Goal: Communication & Community: Answer question/provide support

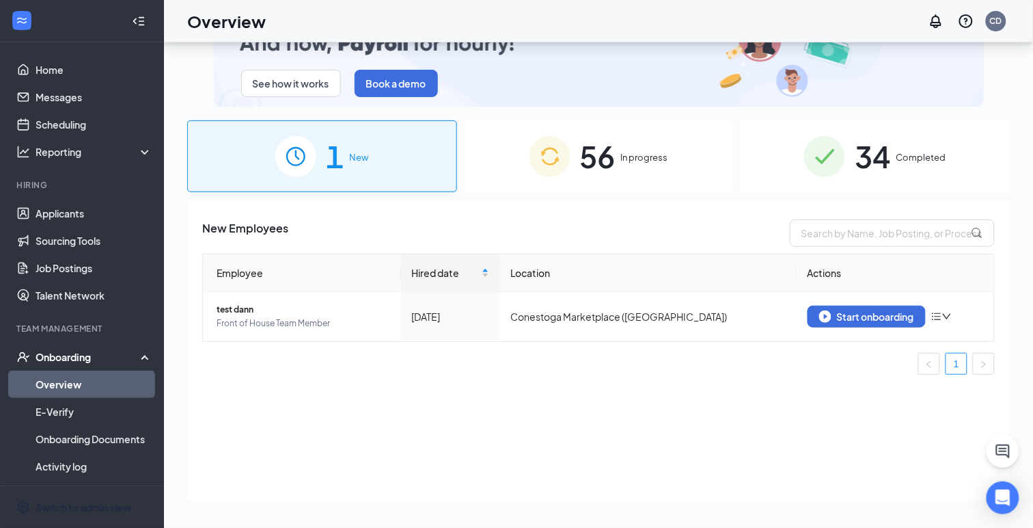
scroll to position [62, 0]
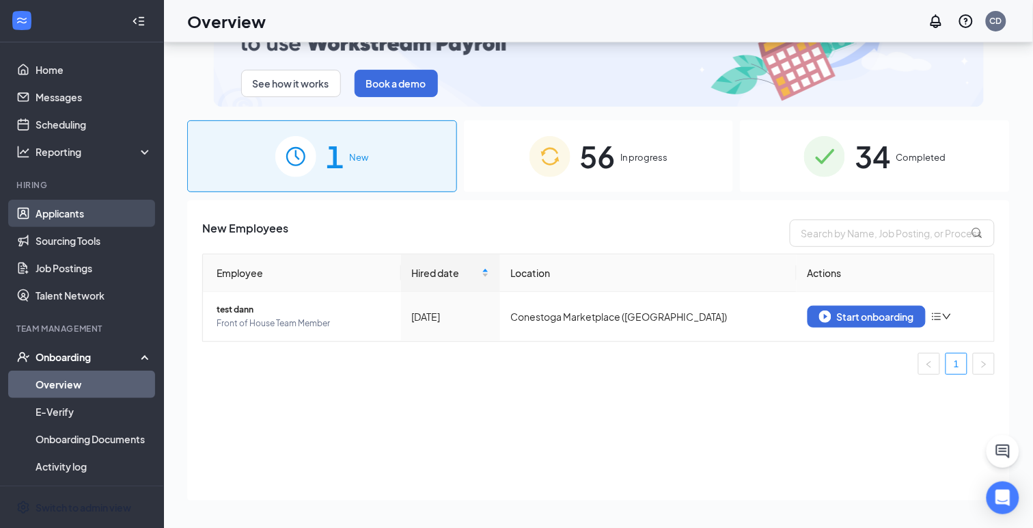
click at [46, 213] on link "Applicants" at bounding box center [94, 213] width 117 height 27
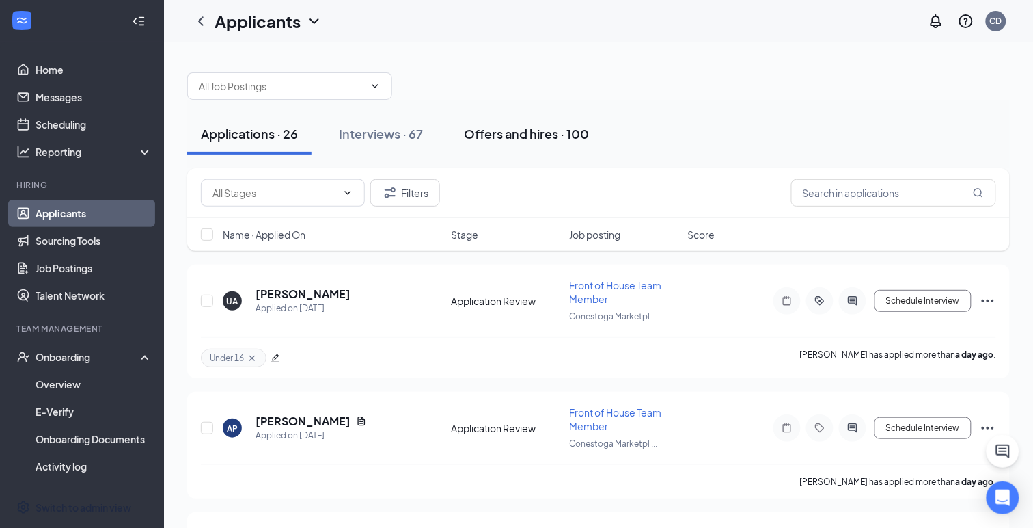
click at [493, 131] on div "Offers and hires · 100" at bounding box center [526, 133] width 125 height 17
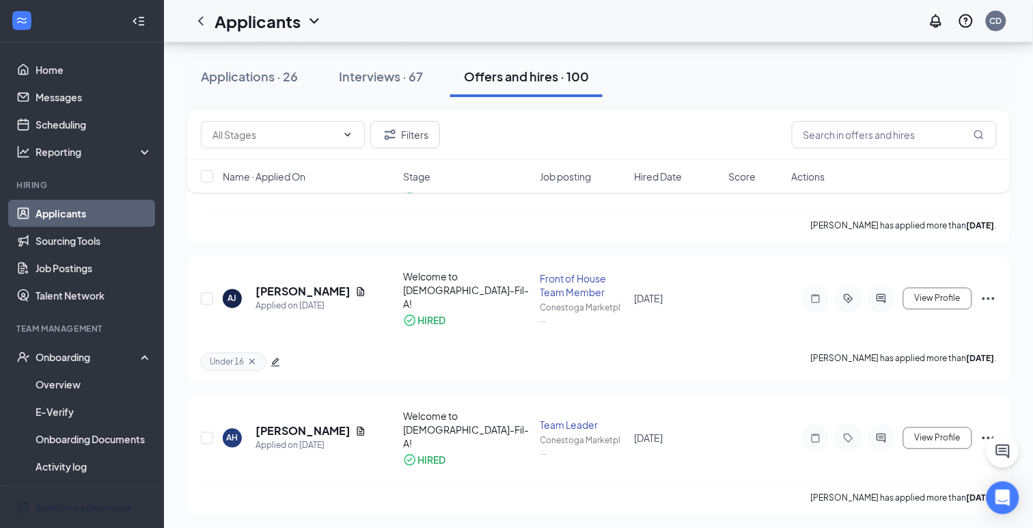
scroll to position [541, 0]
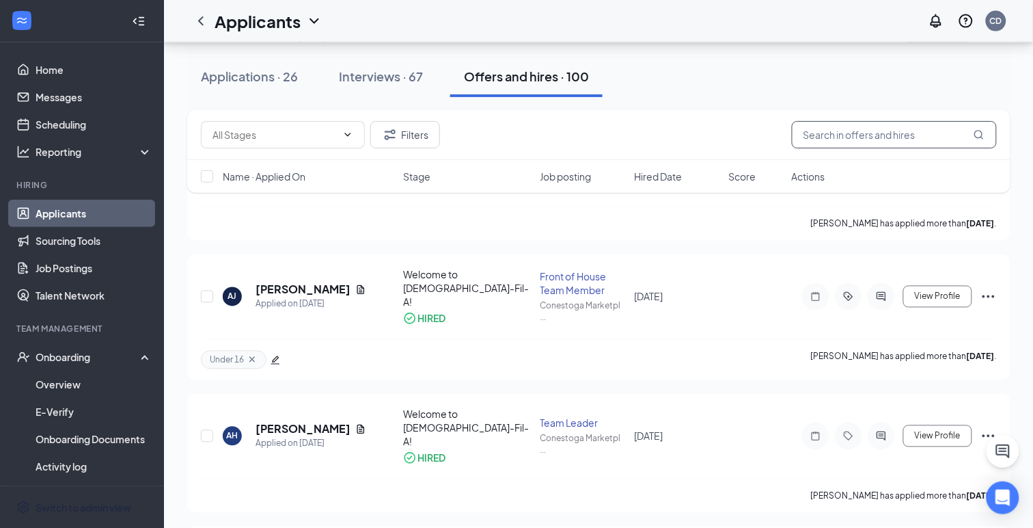
click at [811, 132] on input "text" at bounding box center [894, 134] width 205 height 27
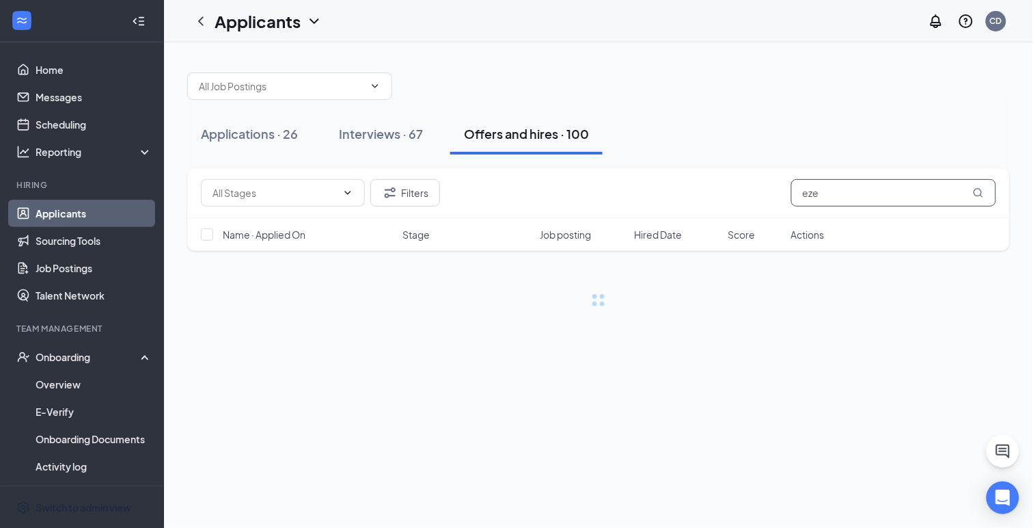
type input "ezek"
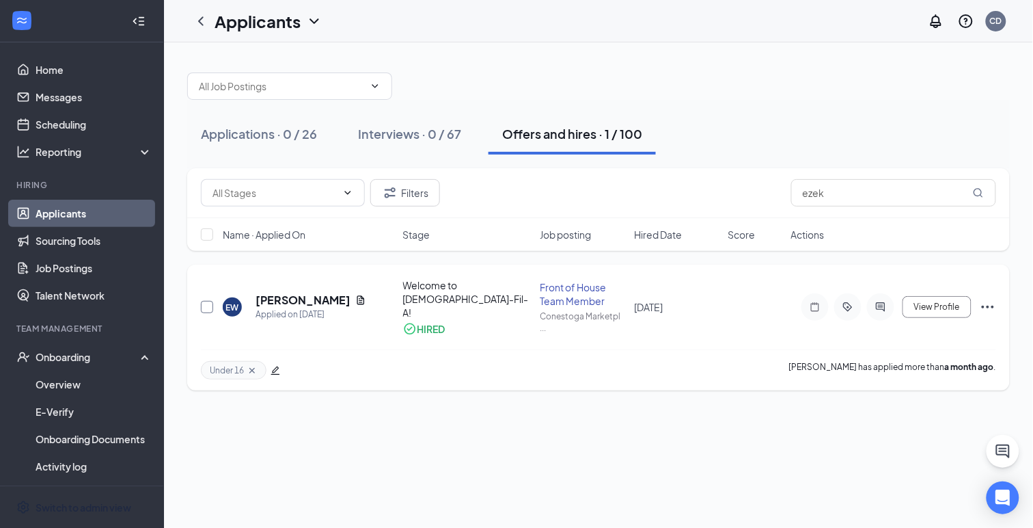
click at [206, 305] on input "checkbox" at bounding box center [207, 307] width 12 height 12
checkbox input "true"
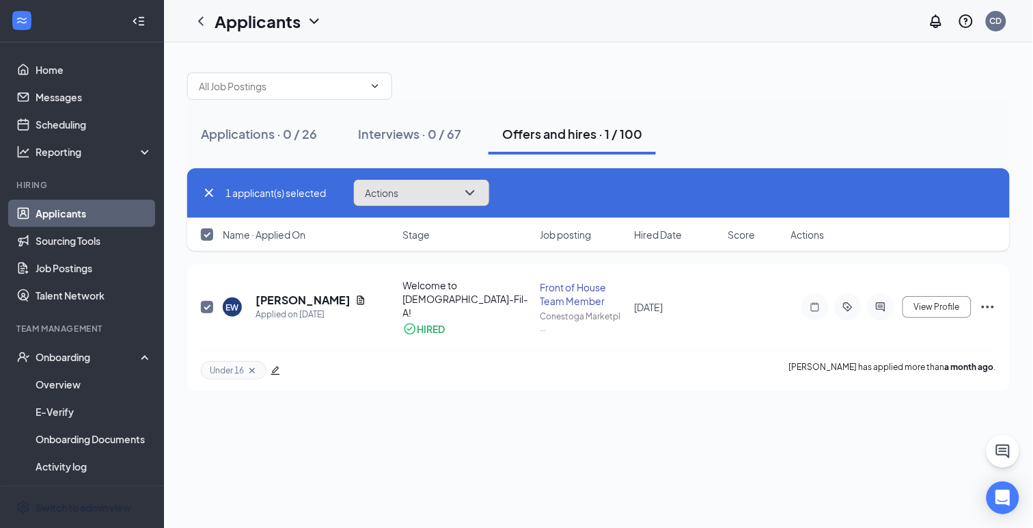
click at [466, 195] on icon "ChevronDown" at bounding box center [470, 193] width 16 height 16
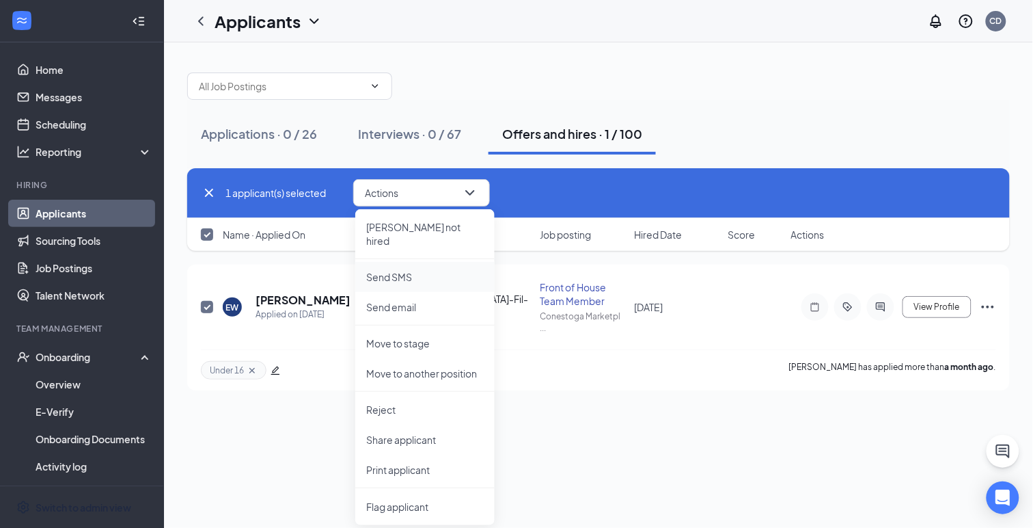
click at [386, 270] on p "Send SMS" at bounding box center [425, 277] width 118 height 14
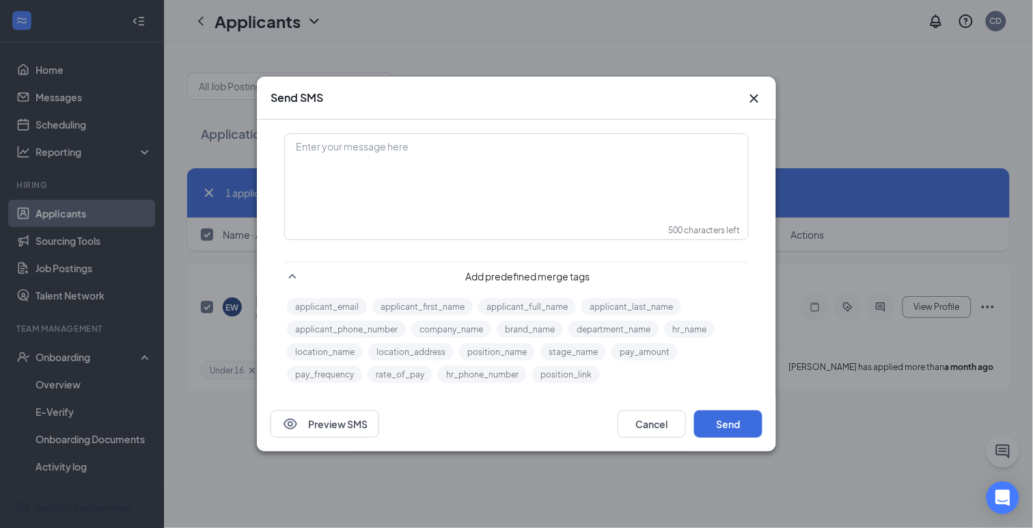
click at [336, 163] on div "Enter your message here" at bounding box center [517, 169] width 462 height 68
click at [405, 305] on button "applicant_first_name" at bounding box center [422, 306] width 100 height 17
click at [422, 153] on div "Hi applicant_first_name‌‌‌‌ {{applicant_first_name}}" at bounding box center [517, 150] width 440 height 21
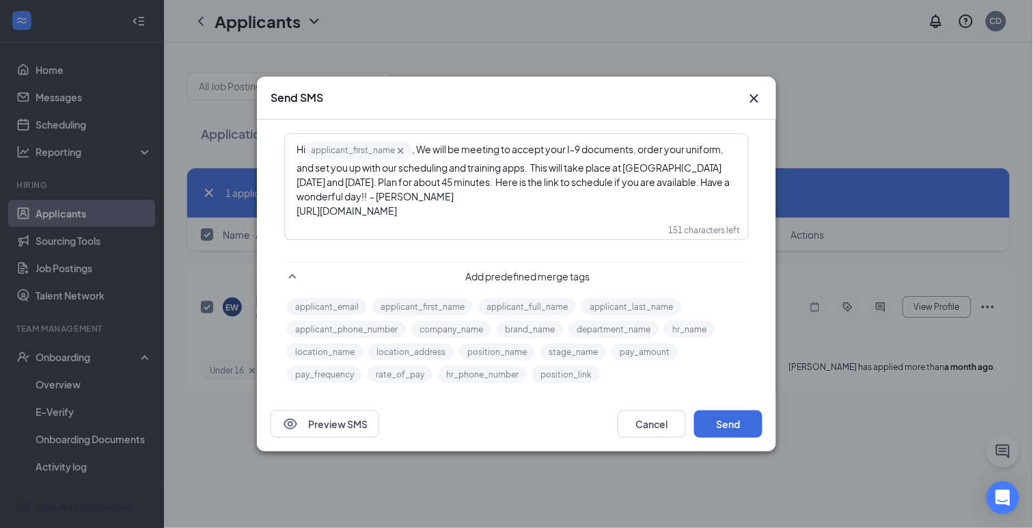
click at [588, 182] on span ", We will be meeting to accept your I-9 documents, order your uniform, and set …" at bounding box center [514, 172] width 435 height 59
click at [599, 187] on span ", We will be meeting to accept your I-9 documents, order your uniform, and set …" at bounding box center [513, 172] width 433 height 59
click at [486, 194] on div "Hi applicant_first_name‌‌‌‌ {{applicant_first_name}} , We will be meeting to ac…" at bounding box center [517, 172] width 440 height 64
drag, startPoint x: 530, startPoint y: 234, endPoint x: 293, endPoint y: 140, distance: 255.9
click at [293, 140] on div "Hi applicant_first_name‌‌‌‌ {{applicant_first_name}} , We will be meeting to ac…" at bounding box center [517, 186] width 462 height 103
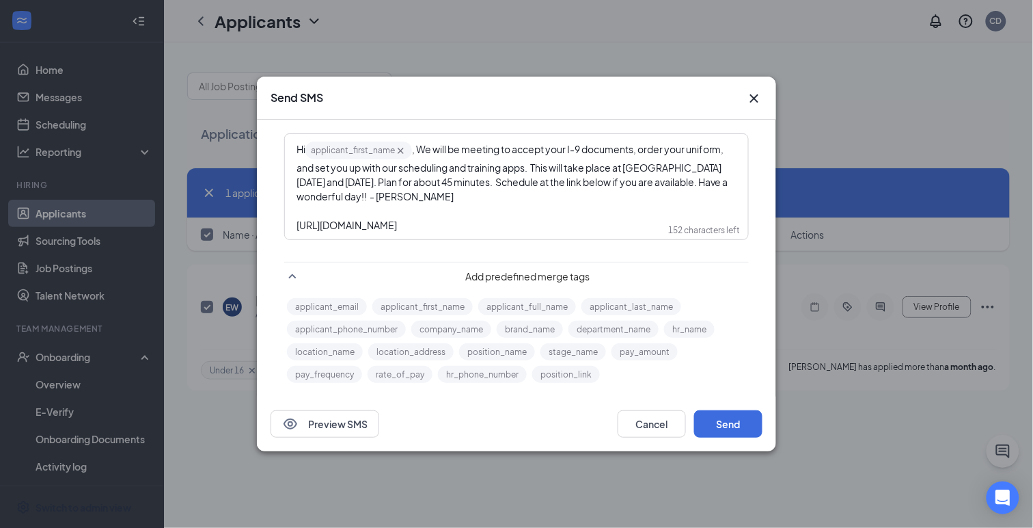
copy div "Hi applicant_first_name‌‌‌‌ {{applicant_first_name}} , We will be meeting to ac…"
click at [733, 423] on button "Send" at bounding box center [728, 423] width 68 height 27
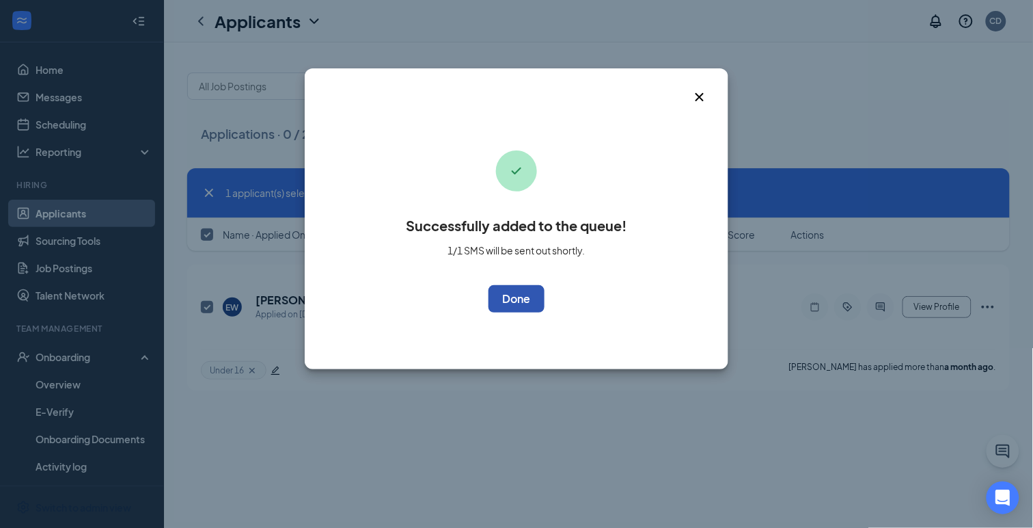
click at [515, 302] on button "OK" at bounding box center [517, 298] width 56 height 27
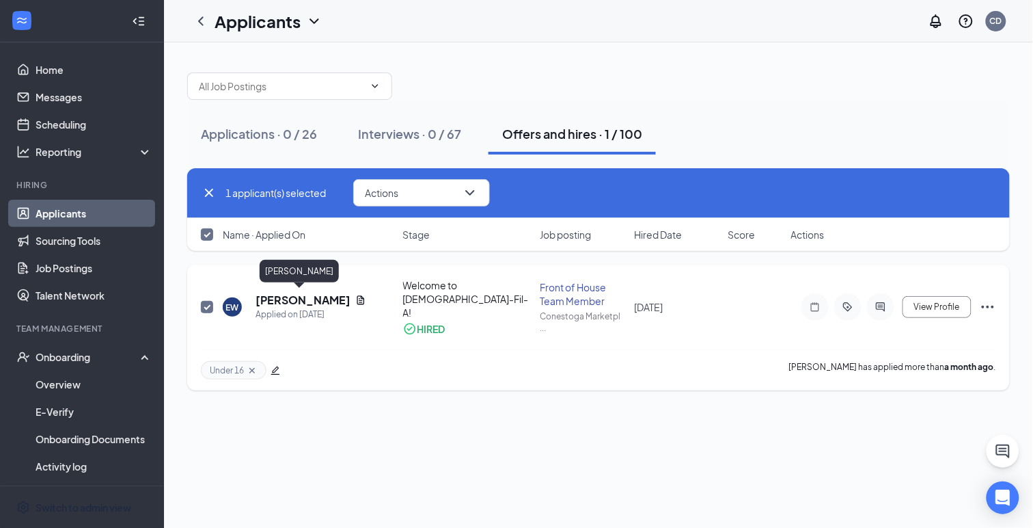
click at [289, 298] on h5 "[PERSON_NAME]" at bounding box center [303, 300] width 94 height 15
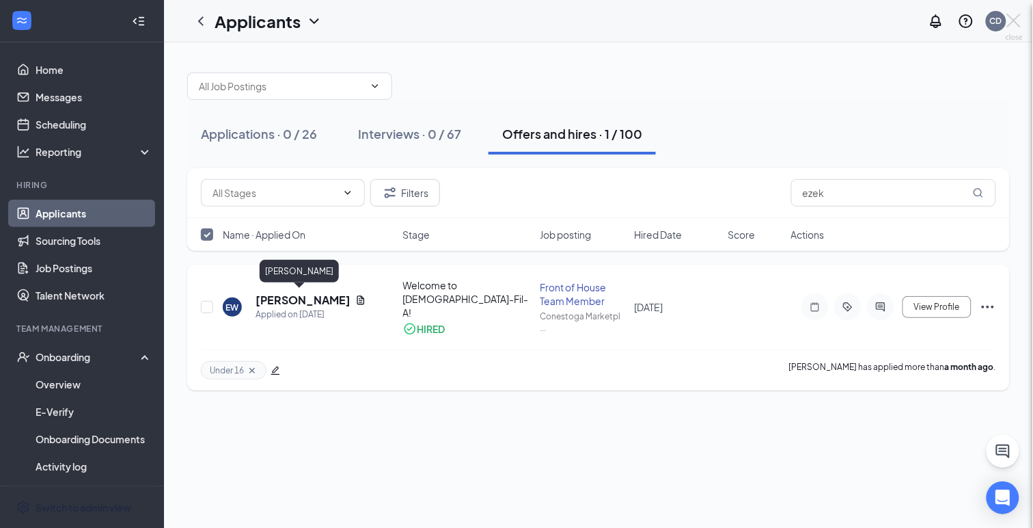
checkbox input "false"
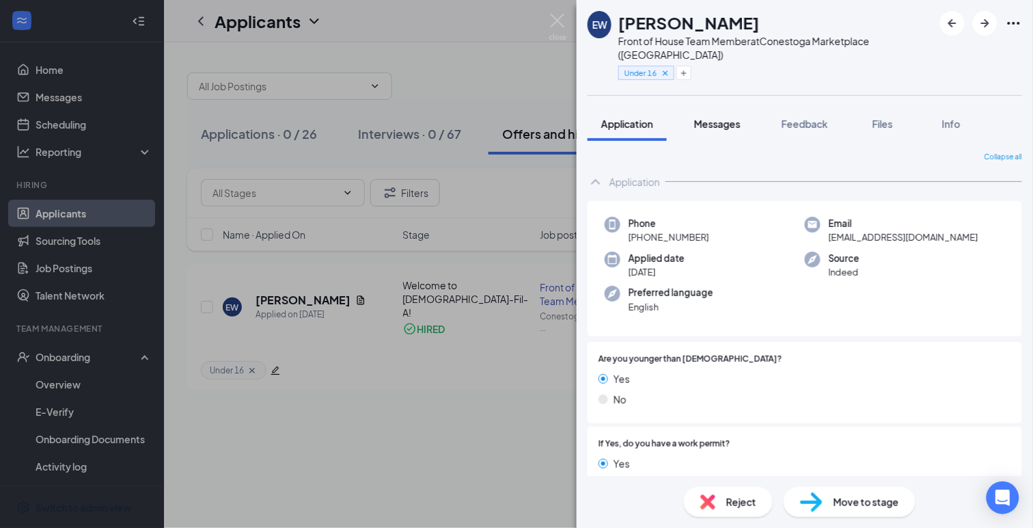
click at [720, 118] on span "Messages" at bounding box center [717, 124] width 46 height 12
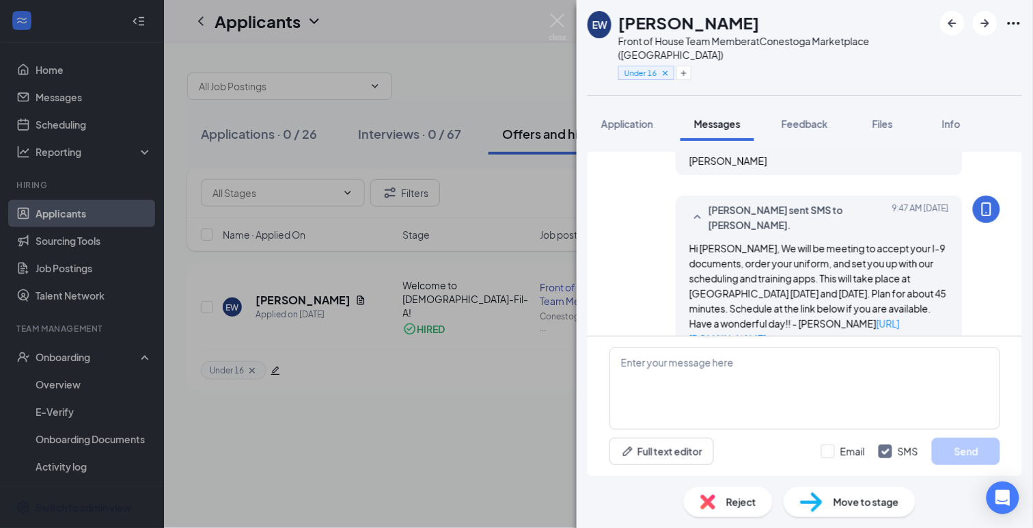
scroll to position [728, 0]
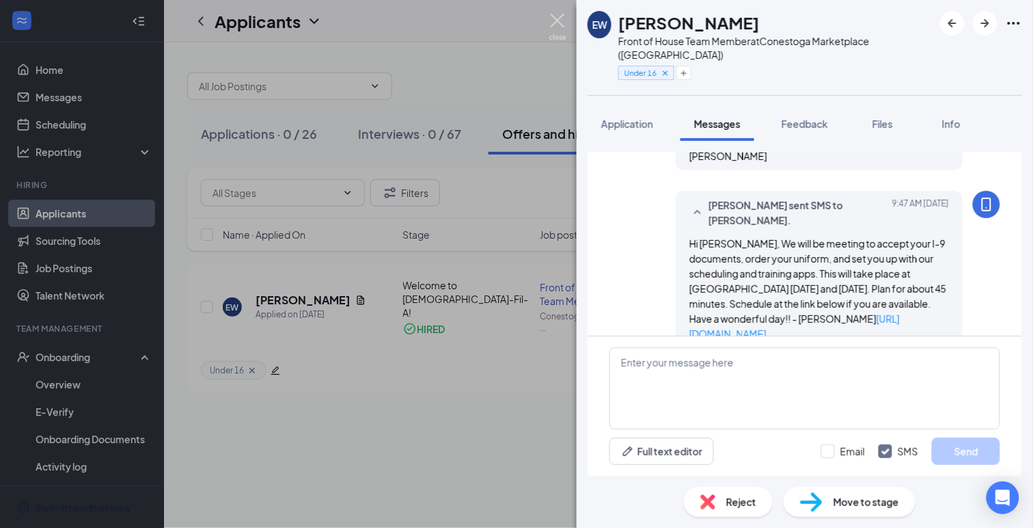
click at [555, 16] on img at bounding box center [557, 27] width 17 height 27
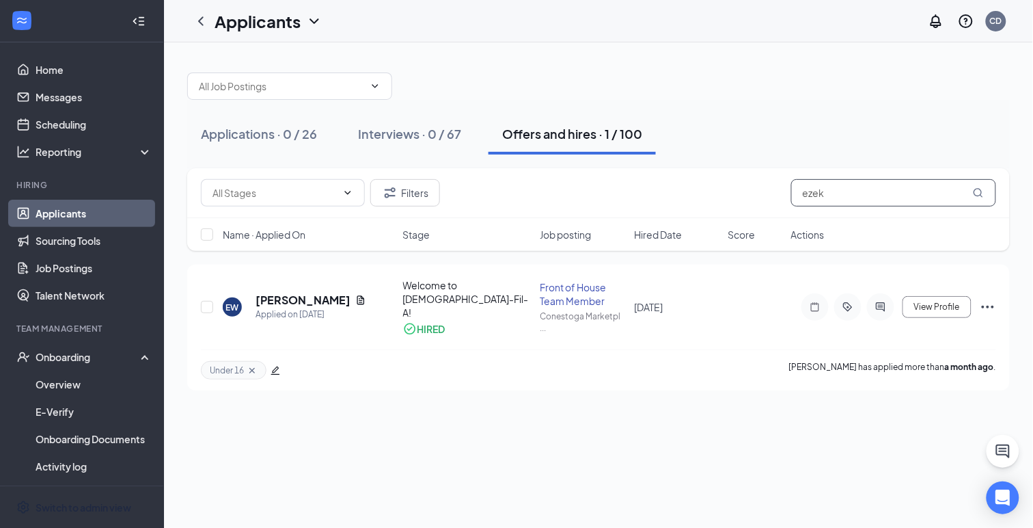
click at [808, 195] on input "ezek" at bounding box center [893, 192] width 205 height 27
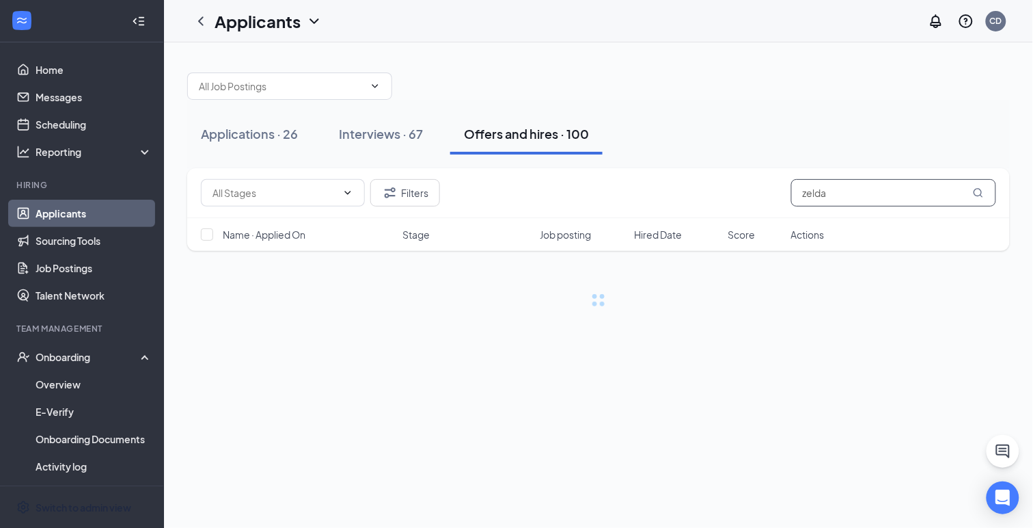
type input "zelda"
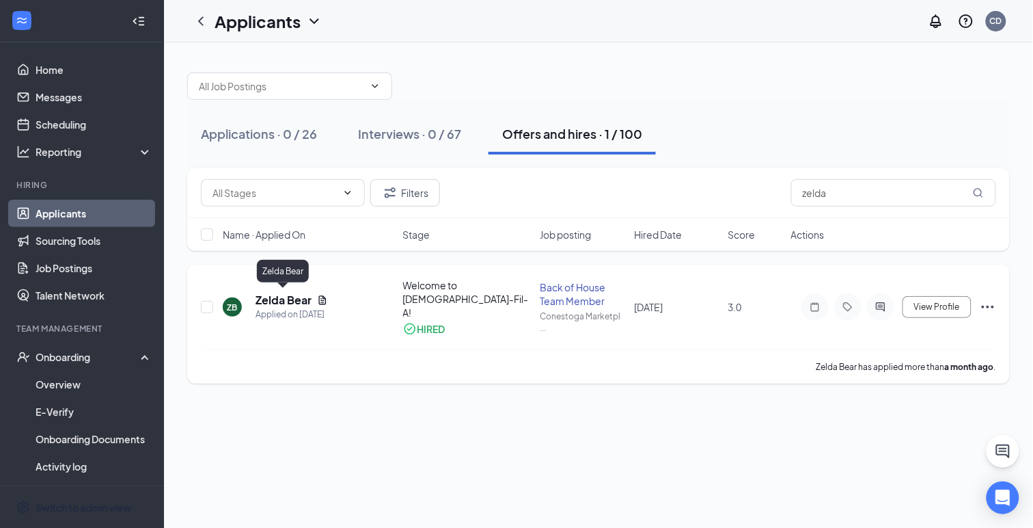
click at [269, 301] on h5 "Zelda Bear" at bounding box center [284, 300] width 56 height 15
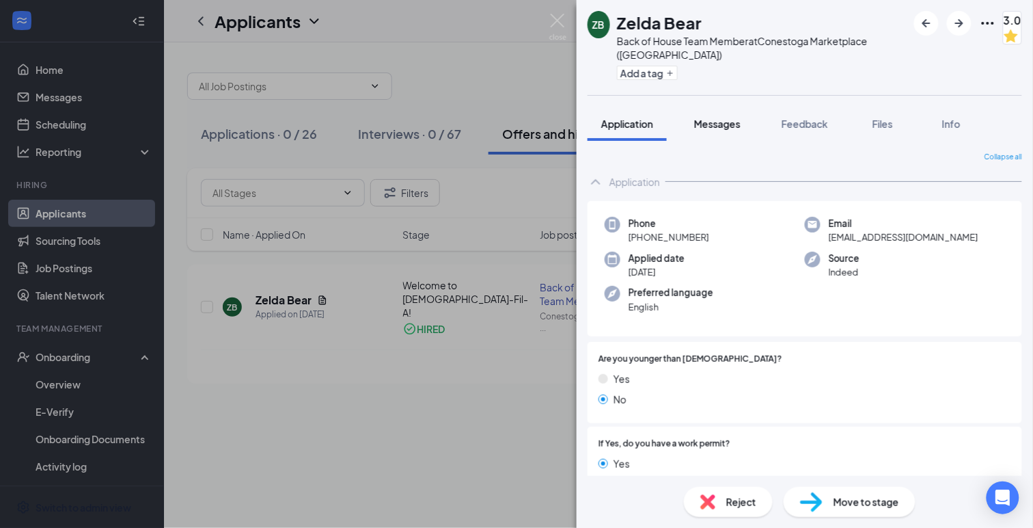
click at [721, 127] on span "Messages" at bounding box center [717, 124] width 46 height 12
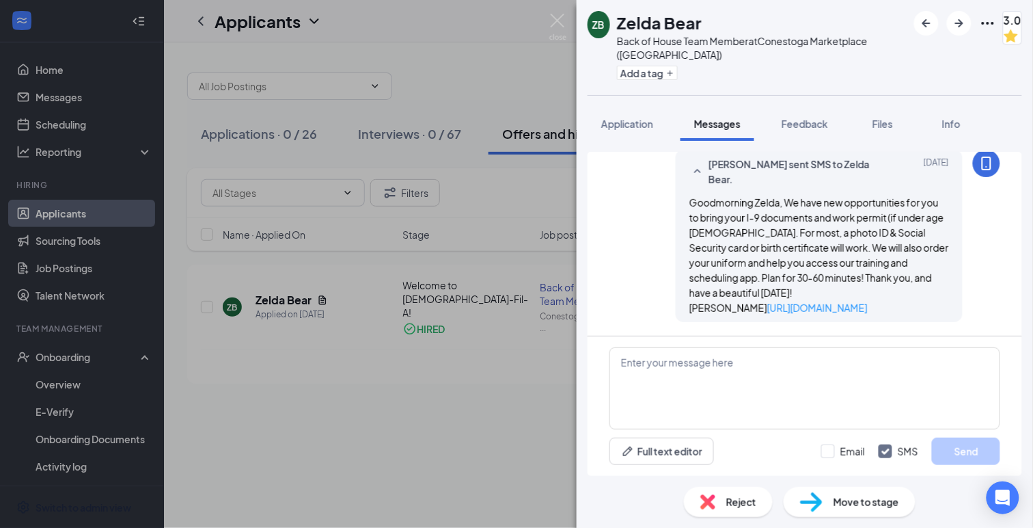
scroll to position [1041, 0]
click at [656, 366] on textarea at bounding box center [805, 388] width 391 height 82
paste textarea "Hi applicant_first_name‌‌‌‌, We will be meeting to accept your I-9 documents, o…"
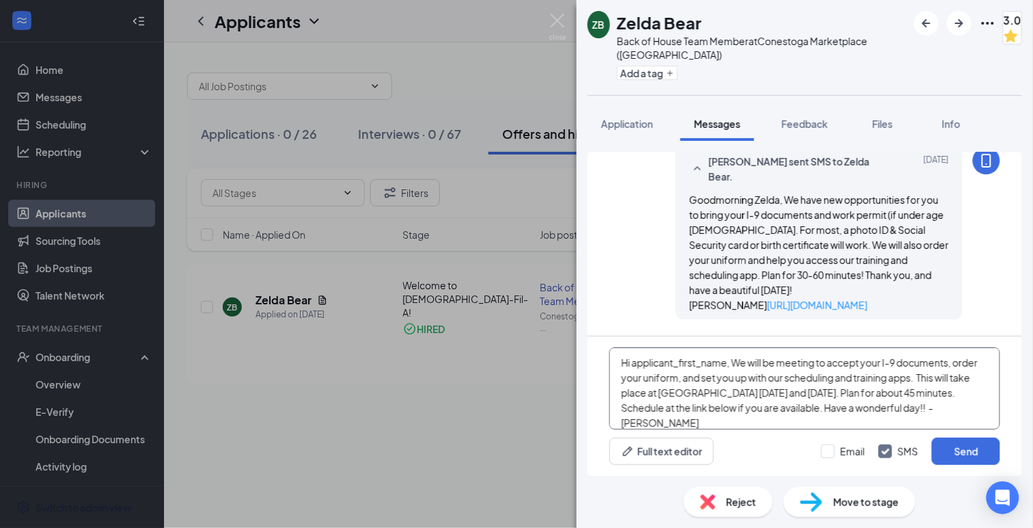
scroll to position [14, 0]
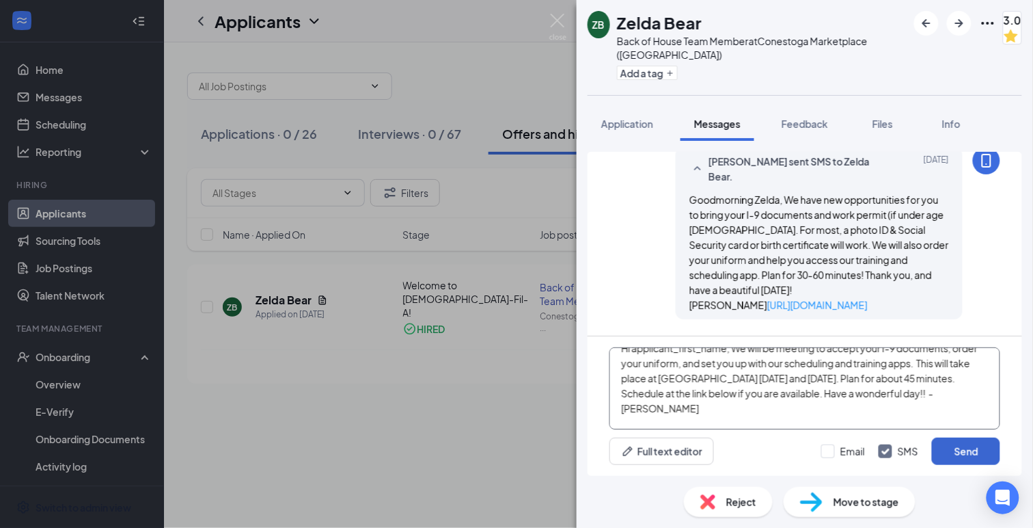
type textarea "Hi applicant_first_name‌‌‌‌, We will be meeting to accept your I-9 documents, o…"
click at [950, 451] on button "Send" at bounding box center [966, 450] width 68 height 27
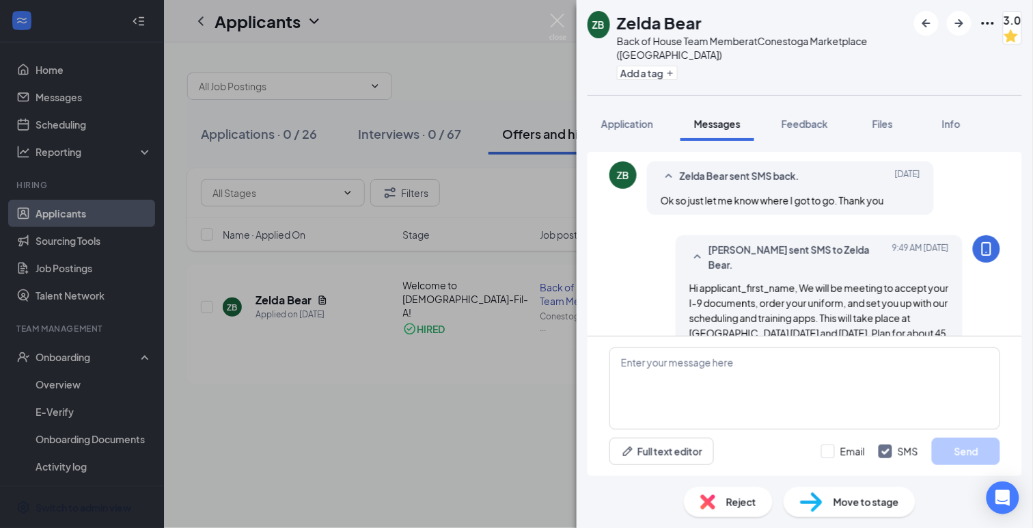
scroll to position [1220, 0]
click at [557, 20] on img at bounding box center [557, 27] width 17 height 27
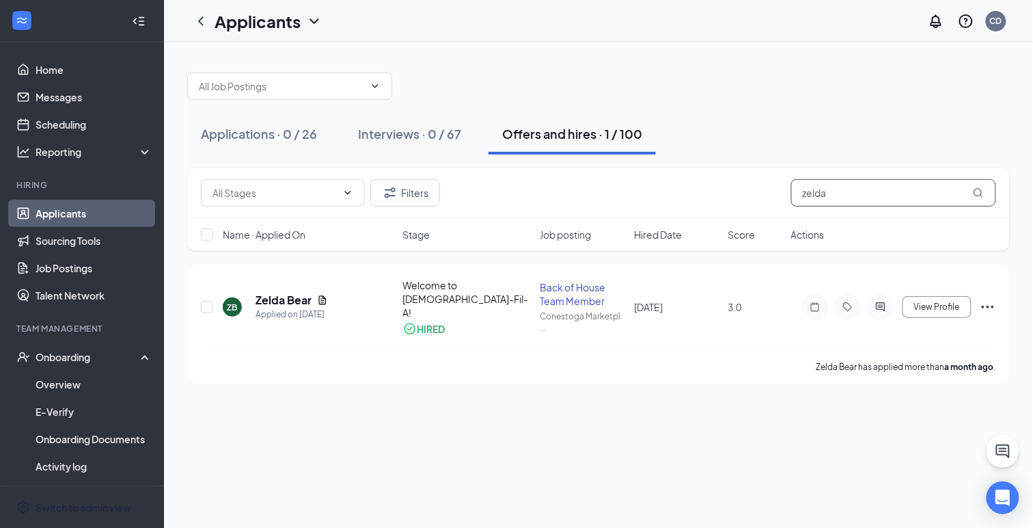
click at [810, 195] on input "zelda" at bounding box center [893, 192] width 205 height 27
type input "illy"
click at [260, 300] on h5 "[PERSON_NAME]" at bounding box center [303, 300] width 94 height 15
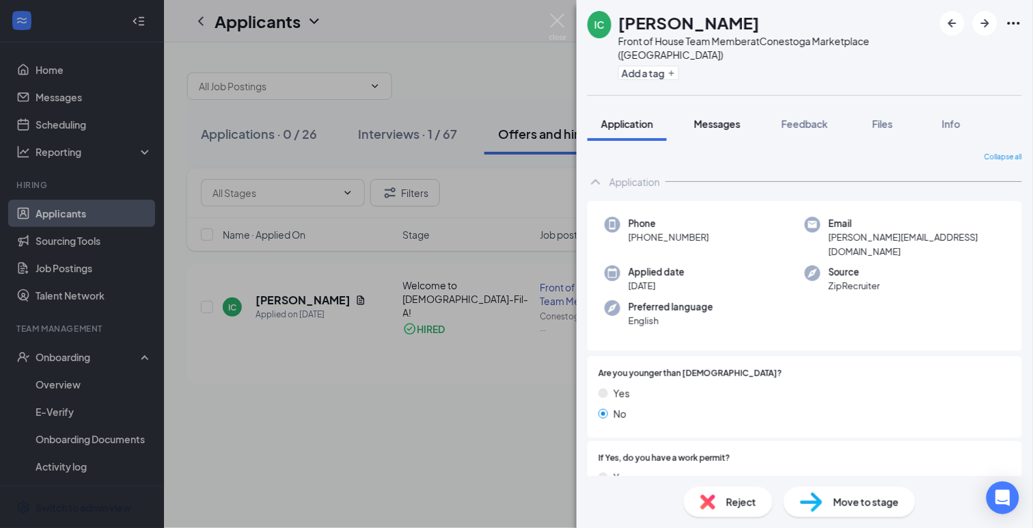
click at [705, 118] on span "Messages" at bounding box center [717, 124] width 46 height 12
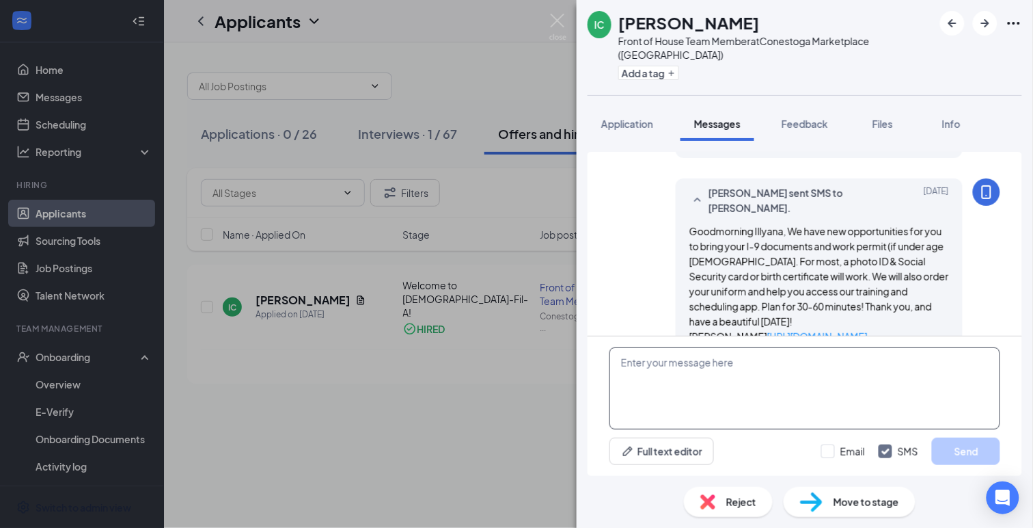
scroll to position [564, 0]
click at [683, 369] on textarea at bounding box center [805, 388] width 391 height 82
paste textarea "Hi applicant_first_name‌‌‌‌, We will be meeting to accept your I-9 documents, o…"
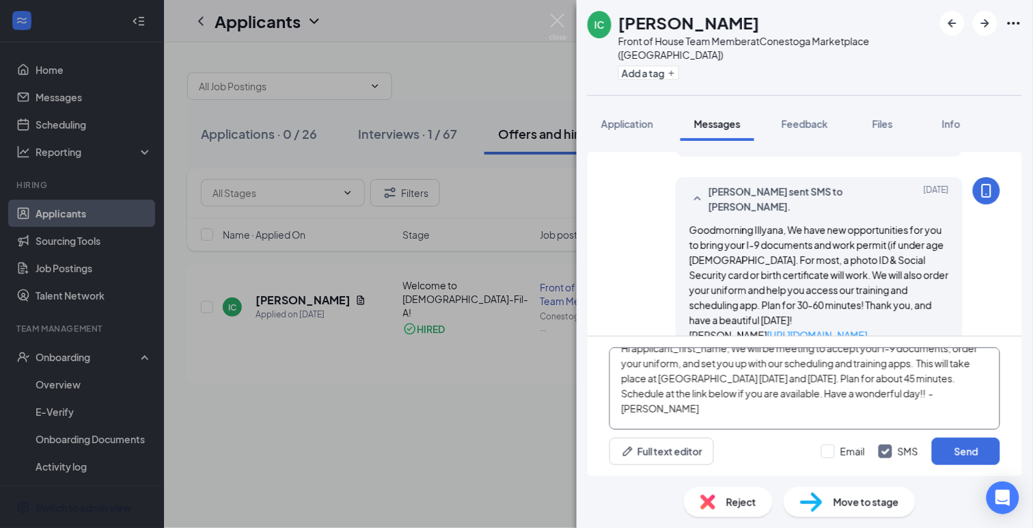
scroll to position [0, 0]
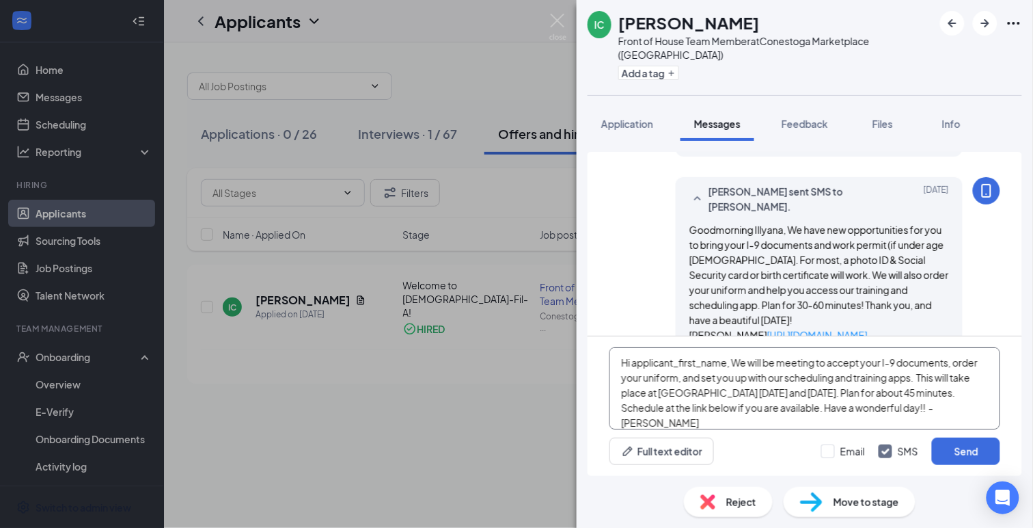
click at [733, 362] on textarea "Hi applicant_first_name‌‌‌‌, We will be meeting to accept your I-9 documents, o…" at bounding box center [805, 388] width 391 height 82
click at [904, 421] on textarea "Hi applicant_first_name‌‌‌‌, We will be meeting to accept your I-9 documents, o…" at bounding box center [805, 388] width 391 height 82
click at [729, 362] on textarea "Hi applicant_first_name‌‌‌‌, We will be meeting to accept your I-9 documents, o…" at bounding box center [805, 388] width 391 height 82
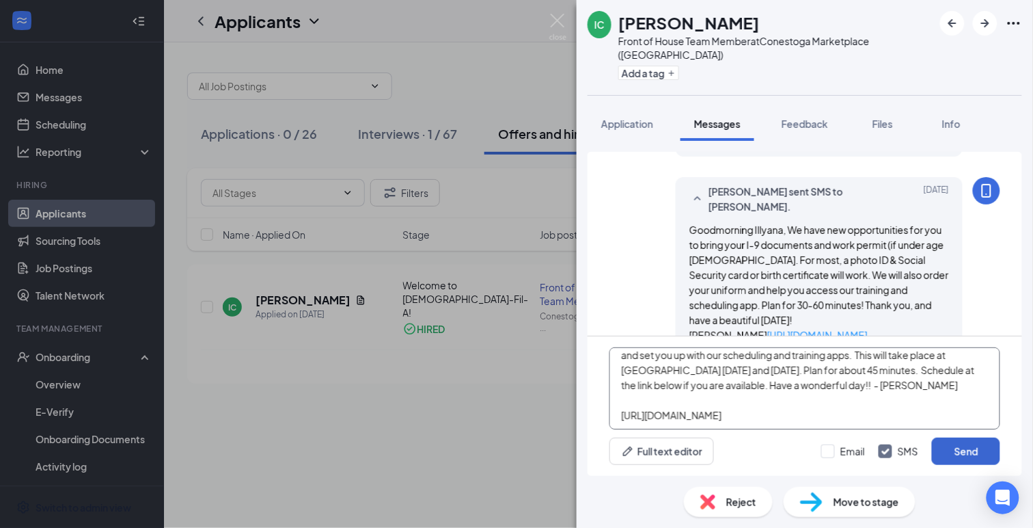
type textarea "Hi Illyana, We will be meeting to accept your I-9 documents, order your uniform…"
click at [944, 452] on button "Send" at bounding box center [966, 450] width 68 height 27
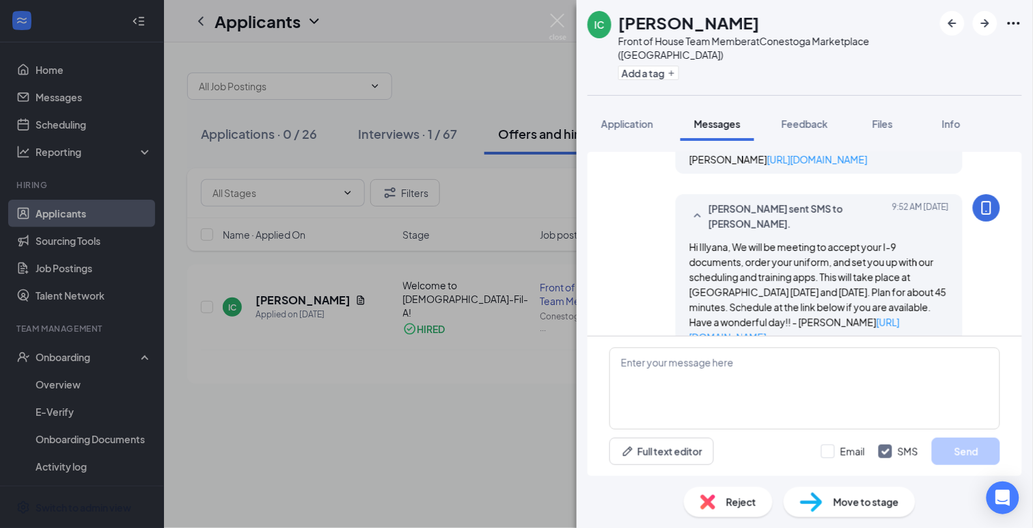
scroll to position [743, 0]
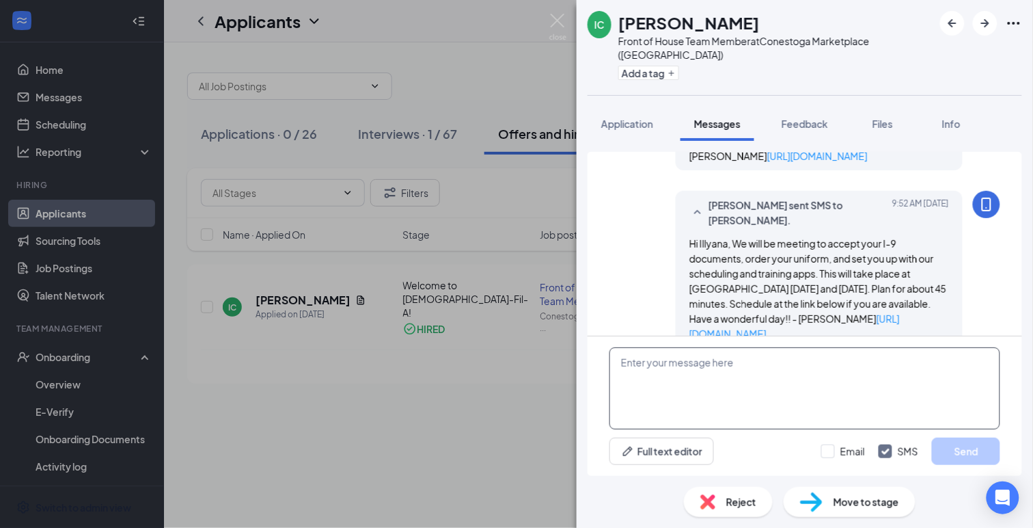
click at [660, 379] on textarea at bounding box center [805, 388] width 391 height 82
click at [726, 312] on link "[URL][DOMAIN_NAME]" at bounding box center [795, 325] width 210 height 27
click at [558, 18] on img at bounding box center [557, 27] width 17 height 27
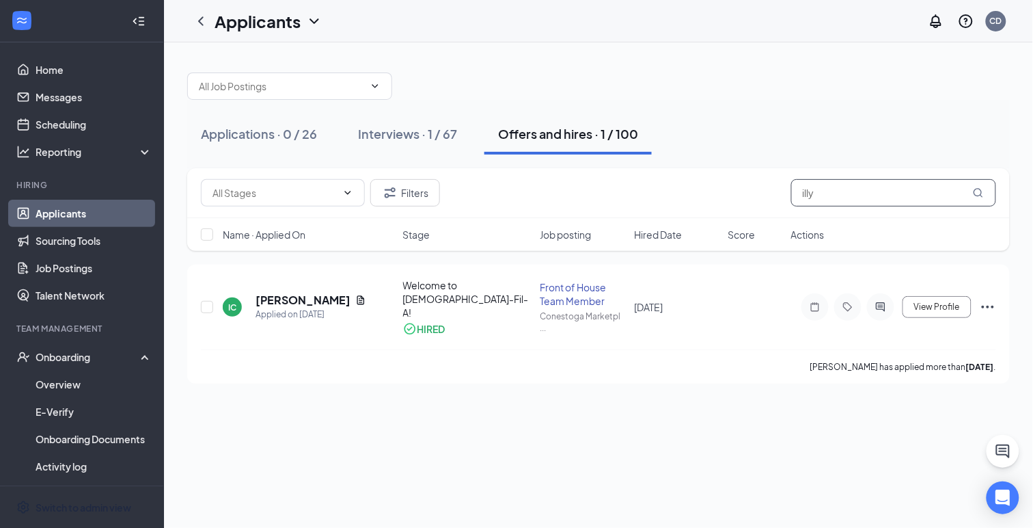
click at [815, 194] on input "illy" at bounding box center [893, 192] width 205 height 27
type input "[PERSON_NAME]"
click at [274, 301] on h5 "[PERSON_NAME]" at bounding box center [303, 300] width 94 height 15
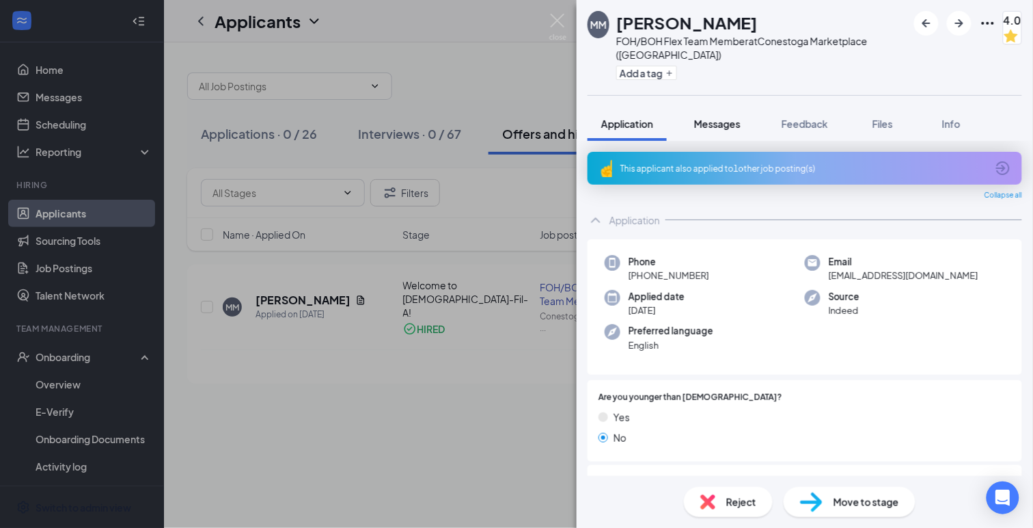
click at [703, 121] on span "Messages" at bounding box center [717, 124] width 46 height 12
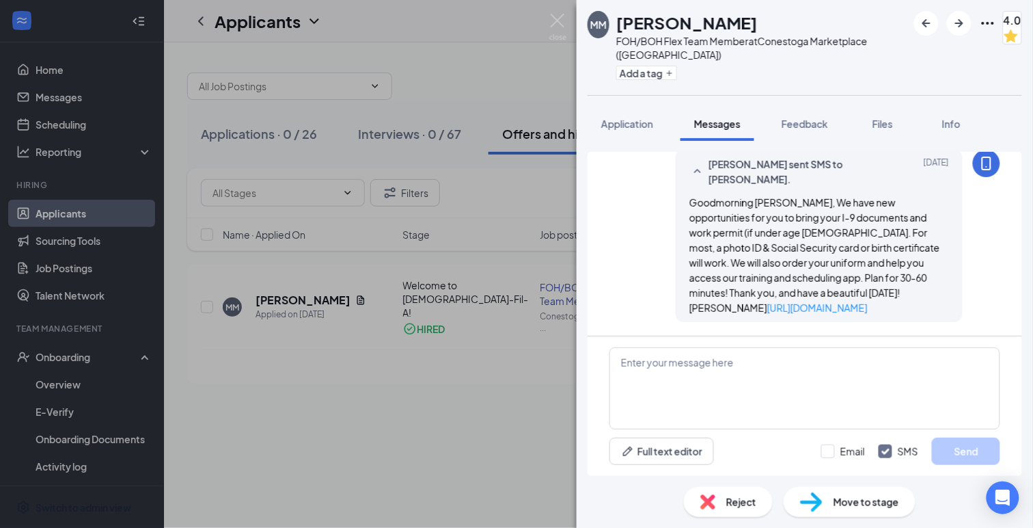
scroll to position [1013, 0]
click at [636, 362] on textarea at bounding box center [805, 388] width 391 height 82
paste textarea "Hi applicant_first_name‌‌‌‌, We will be meeting to accept your I-9 documents, o…"
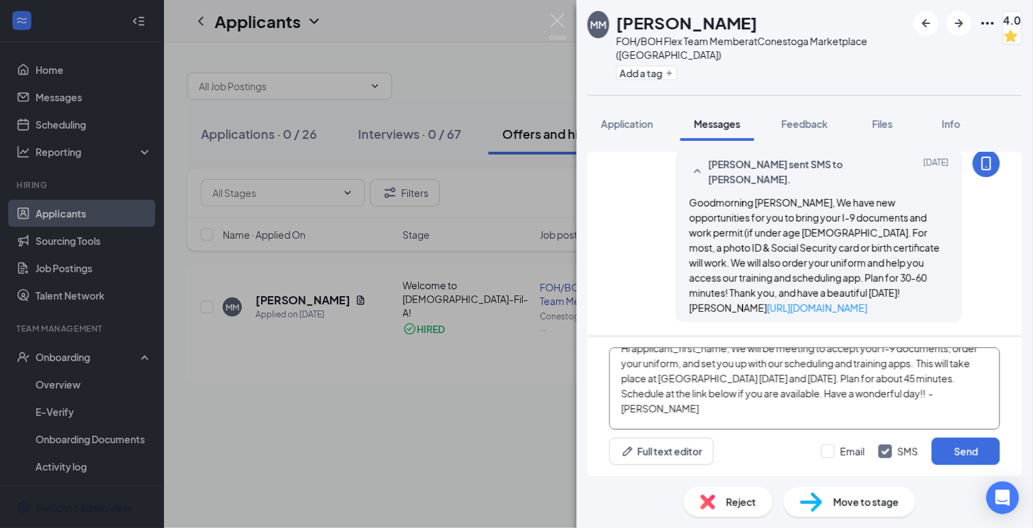
scroll to position [0, 0]
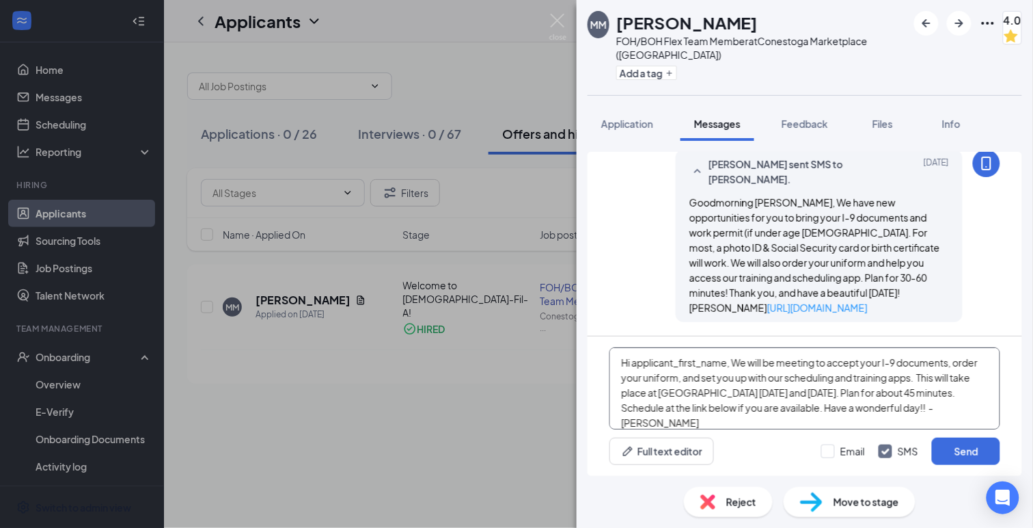
click at [729, 364] on textarea "Hi applicant_first_name‌‌‌‌, We will be meeting to accept your I-9 documents, o…" at bounding box center [805, 388] width 391 height 82
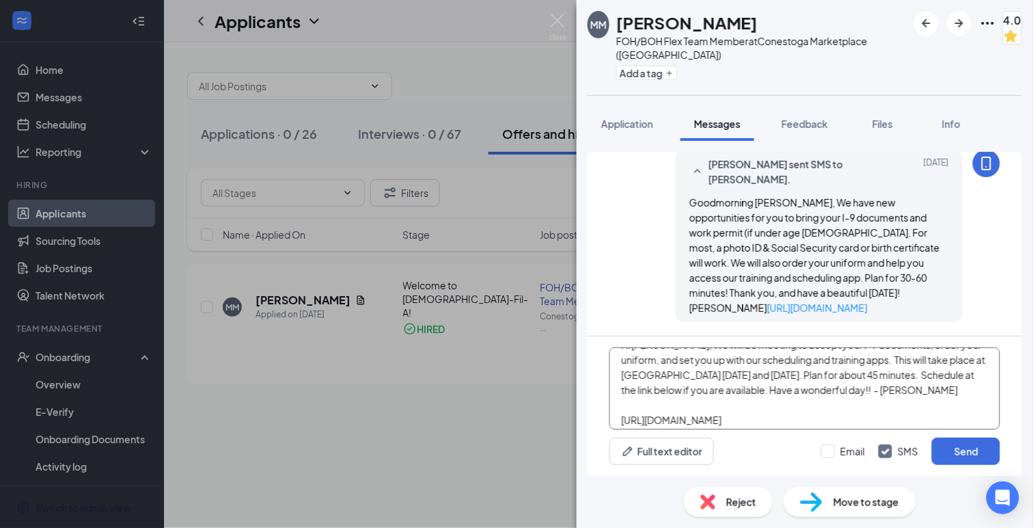
scroll to position [23, 0]
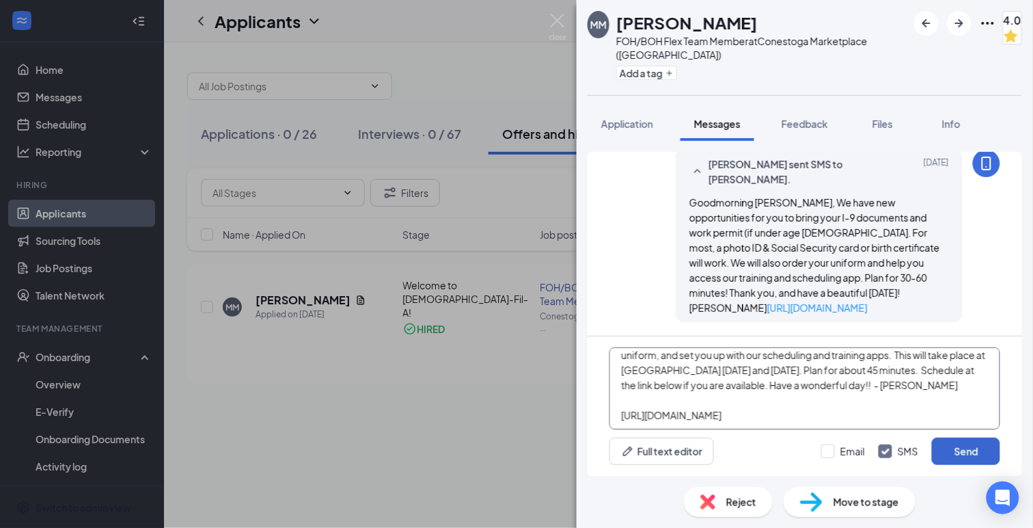
type textarea "Hi [PERSON_NAME], We will be meeting to accept your I-9 documents, order your u…"
click at [965, 454] on button "Send" at bounding box center [966, 450] width 68 height 27
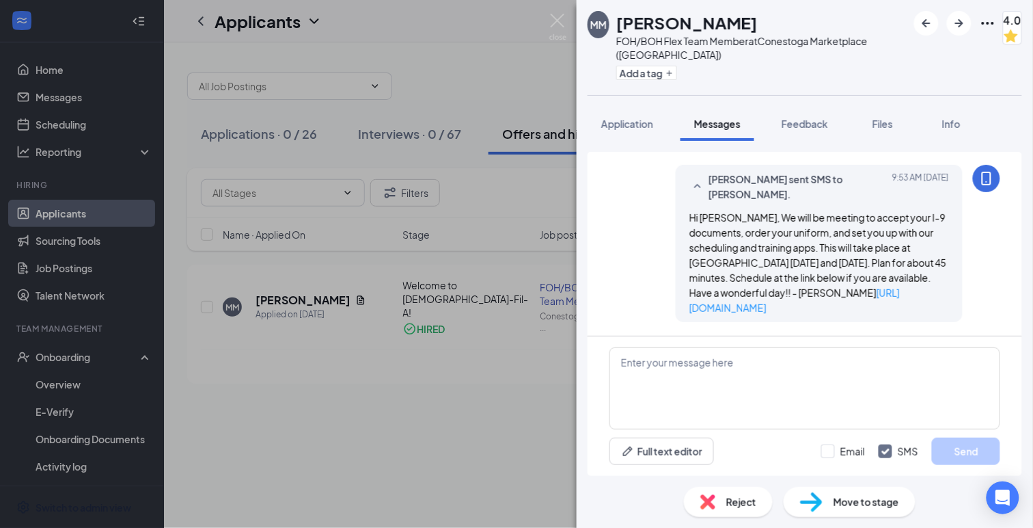
scroll to position [1192, 0]
drag, startPoint x: 910, startPoint y: 308, endPoint x: 686, endPoint y: 199, distance: 248.8
click at [686, 199] on div "[PERSON_NAME] sent SMS to [PERSON_NAME]. [DATE] 9:53 AM Hi [PERSON_NAME], We wi…" at bounding box center [819, 243] width 287 height 157
copy span "Hi [PERSON_NAME], We will be meeting to accept your I-9 documents, order your u…"
click at [556, 15] on img at bounding box center [557, 27] width 17 height 27
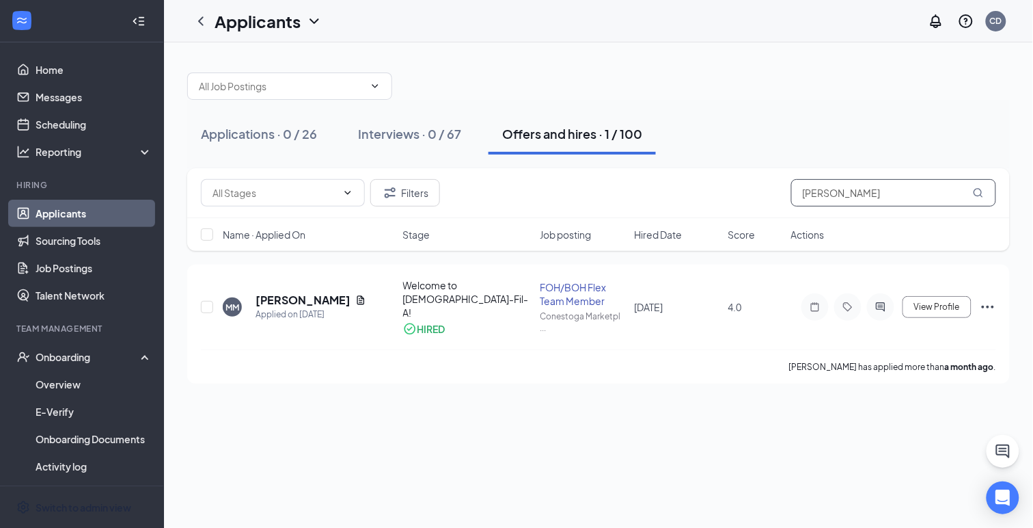
click at [817, 192] on input "[PERSON_NAME]" at bounding box center [893, 192] width 205 height 27
click at [284, 301] on h5 "[PERSON_NAME]" at bounding box center [303, 300] width 94 height 15
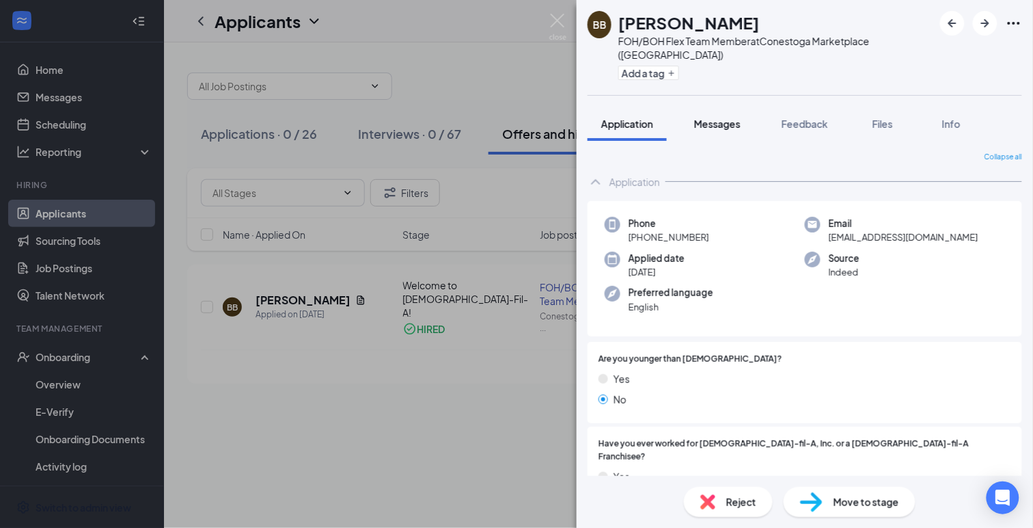
click at [709, 118] on span "Messages" at bounding box center [717, 124] width 46 height 12
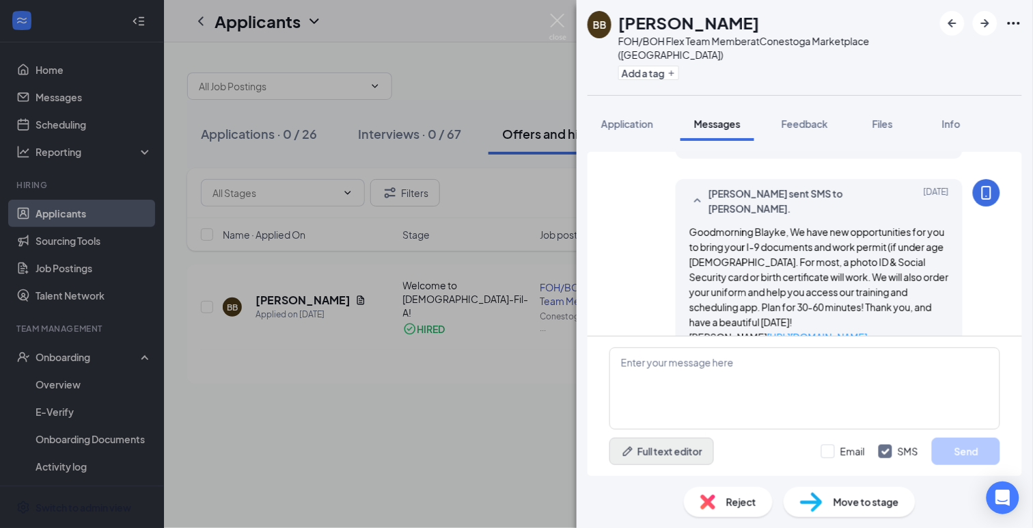
scroll to position [449, 0]
click at [646, 449] on button "Full text editor" at bounding box center [662, 450] width 105 height 27
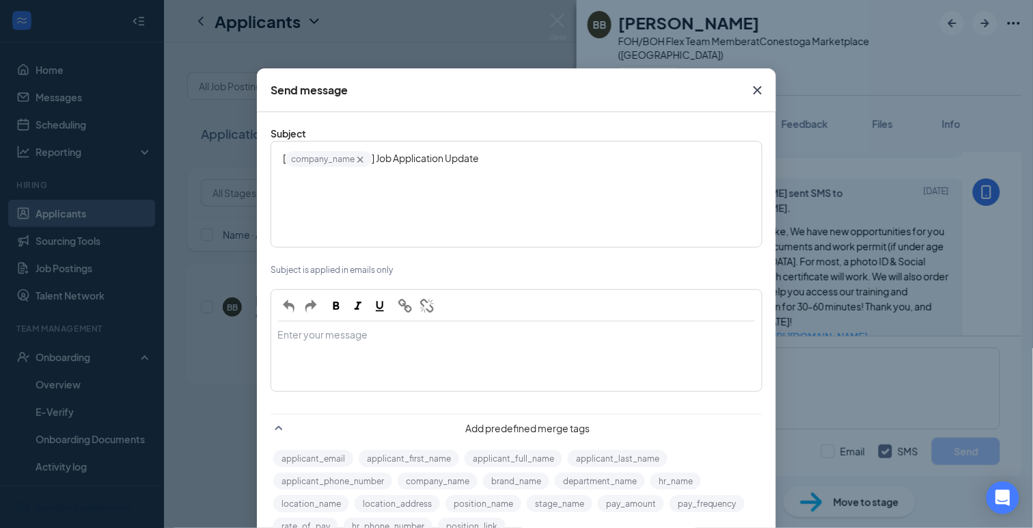
click at [296, 328] on div "Enter your message" at bounding box center [516, 335] width 477 height 14
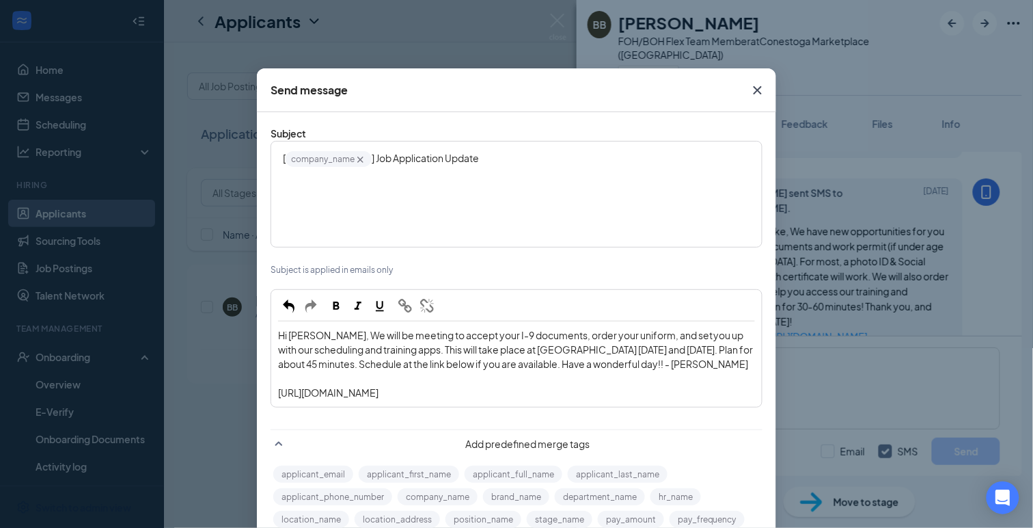
click at [325, 329] on span "Hi [PERSON_NAME], We will be meeting to accept your I-9 documents, order your u…" at bounding box center [516, 349] width 477 height 41
click at [379, 465] on button "applicant_first_name" at bounding box center [409, 473] width 100 height 17
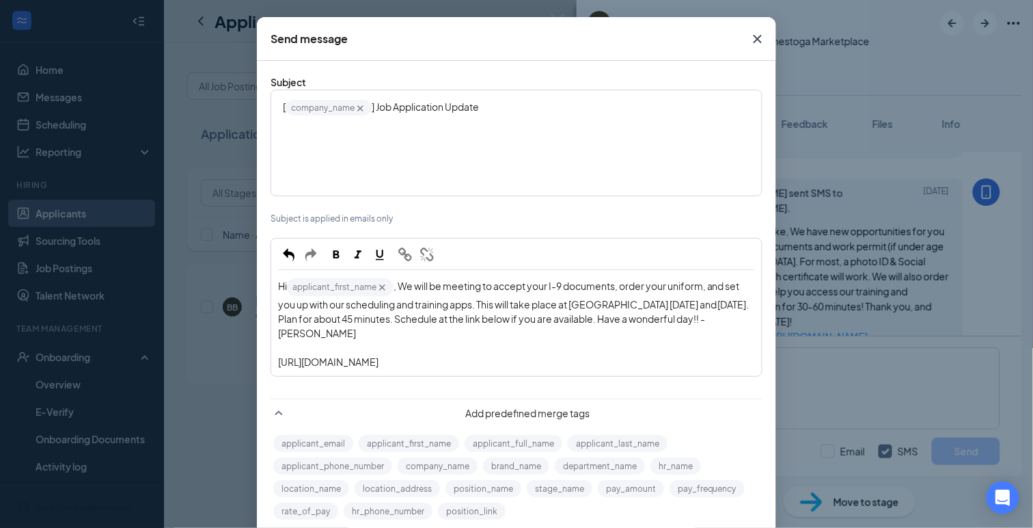
scroll to position [53, 0]
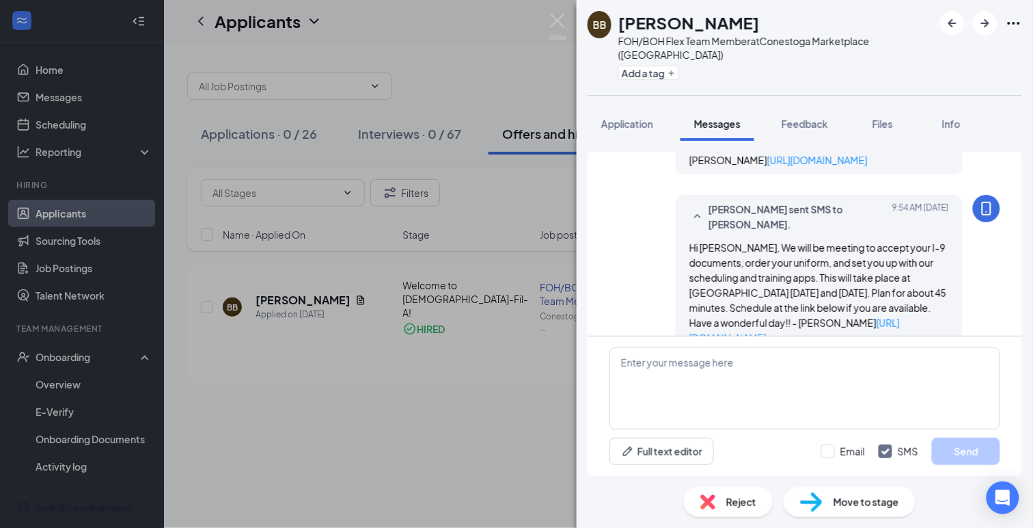
scroll to position [628, 0]
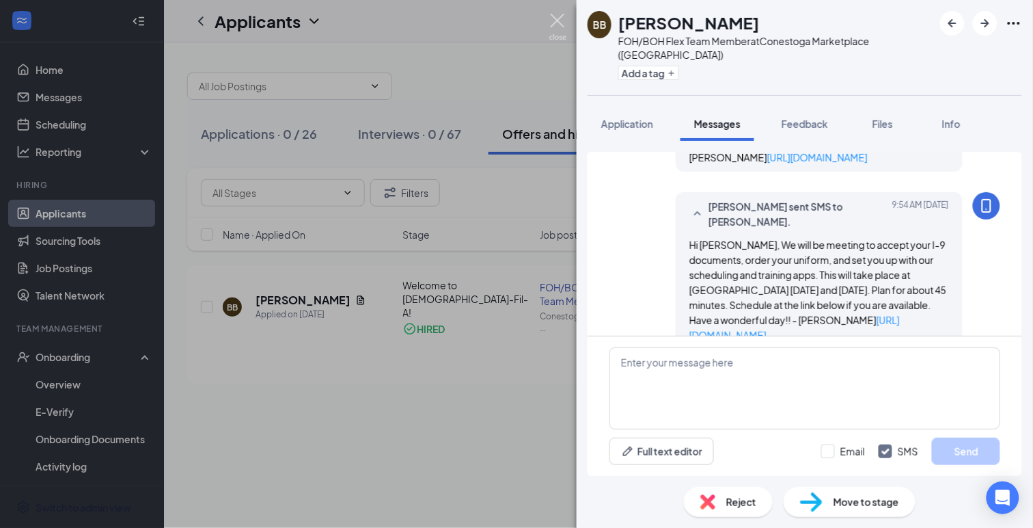
click at [558, 23] on img at bounding box center [557, 27] width 17 height 27
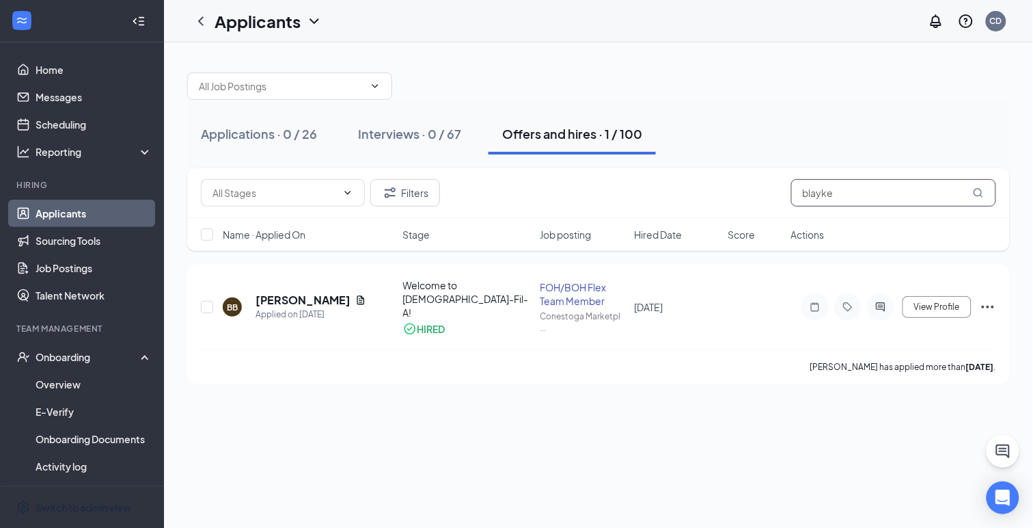
click at [806, 194] on input "blayke" at bounding box center [893, 192] width 205 height 27
click at [882, 302] on icon "ActiveChat" at bounding box center [880, 306] width 9 height 9
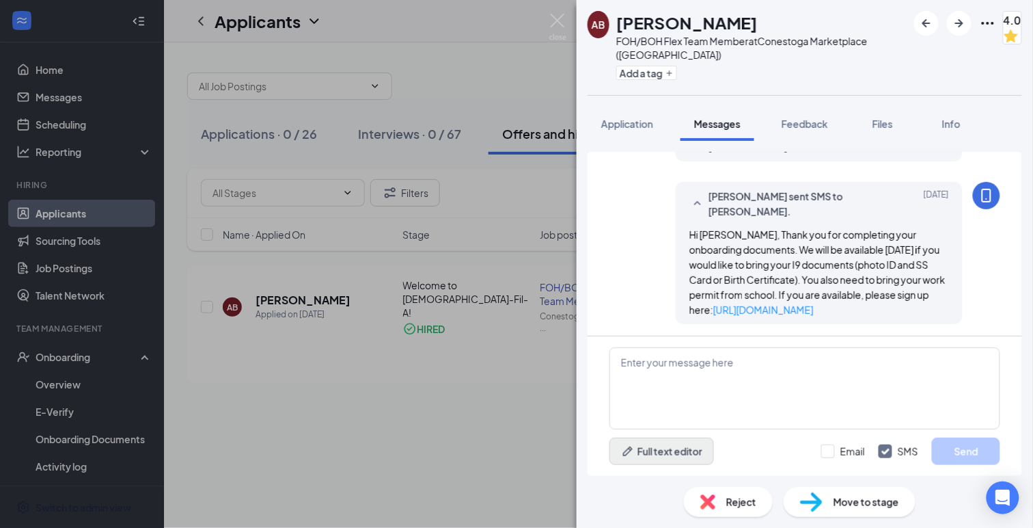
scroll to position [446, 0]
click at [644, 455] on button "Full text editor" at bounding box center [662, 450] width 105 height 27
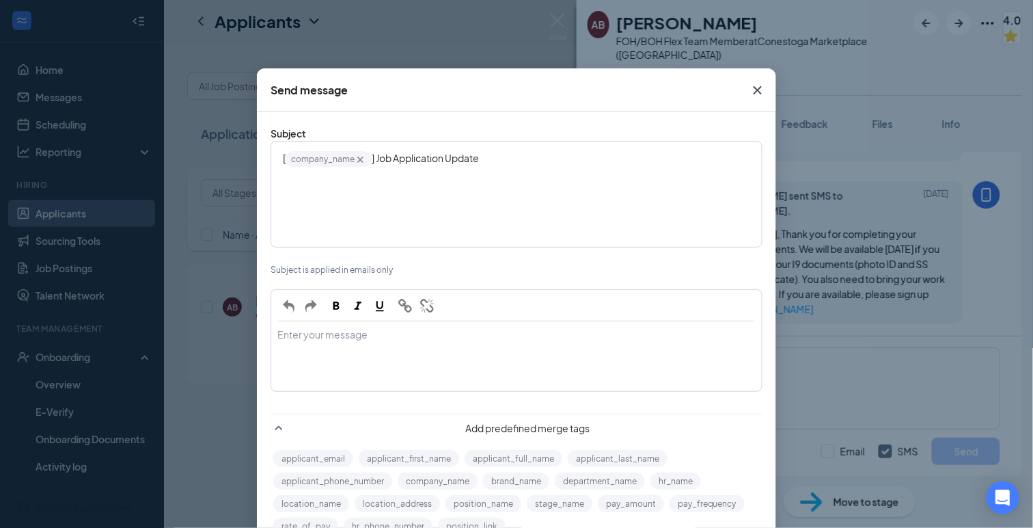
click at [430, 322] on div "Enter your message" at bounding box center [516, 356] width 489 height 68
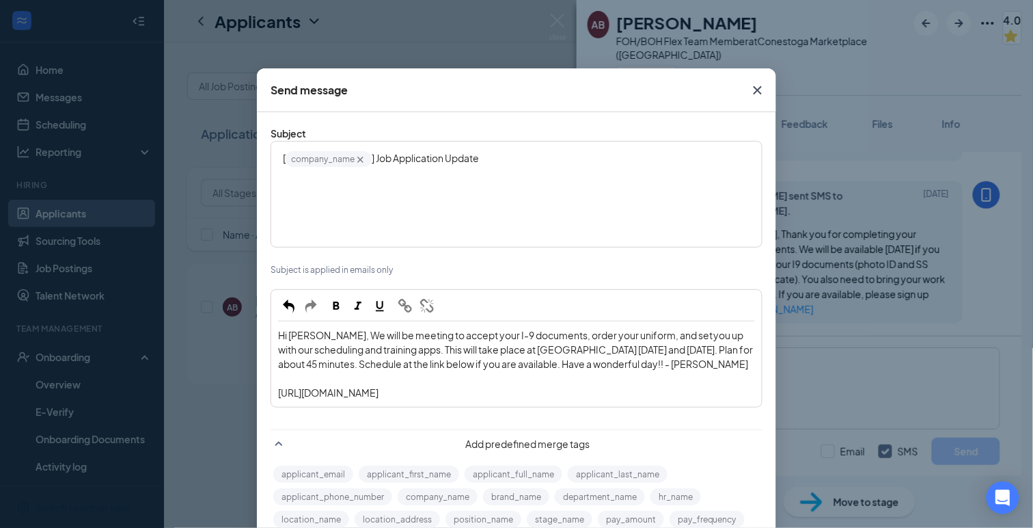
click at [324, 329] on span "Hi [PERSON_NAME], We will be meeting to accept your I-9 documents, order your u…" at bounding box center [516, 349] width 477 height 41
click at [400, 465] on button "applicant_first_name" at bounding box center [409, 473] width 100 height 17
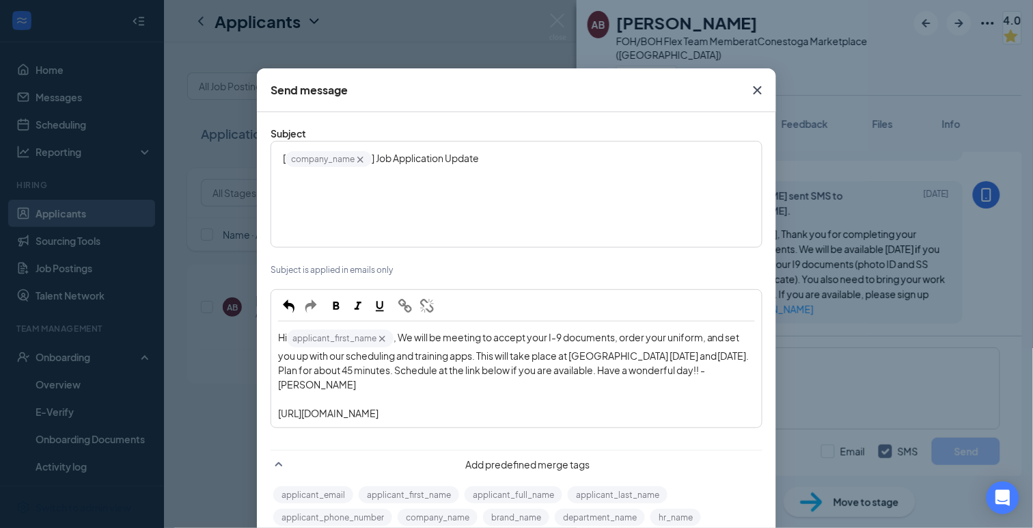
drag, startPoint x: 513, startPoint y: 307, endPoint x: 284, endPoint y: 217, distance: 246.1
click at [284, 328] on div "Hi applicant_first_name‌‌‌‌ {{applicant_first_name}} , We will be meeting to ac…" at bounding box center [516, 374] width 477 height 92
copy div "Hi applicant_first_name‌‌‌‌ {{applicant_first_name}} , We will be meeting to ac…"
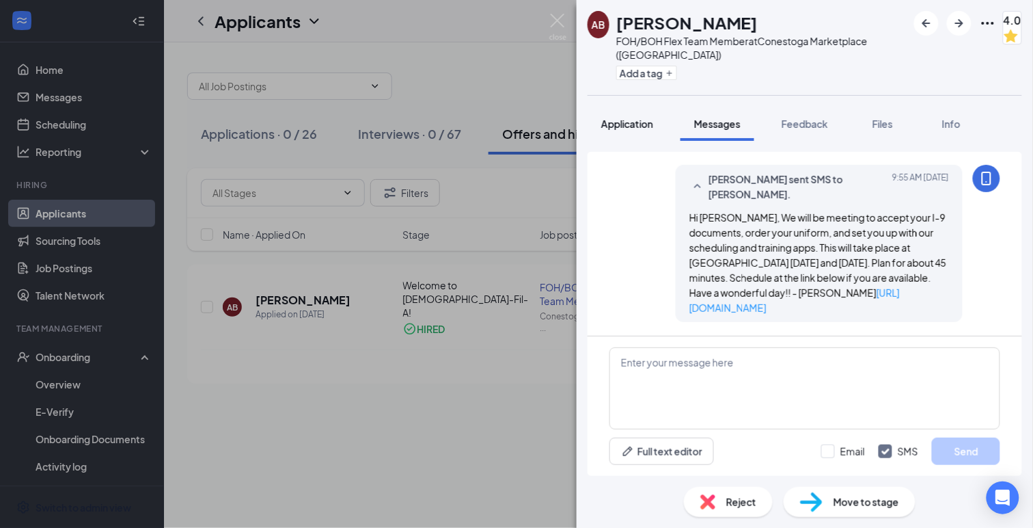
scroll to position [639, 0]
click at [557, 18] on img at bounding box center [557, 27] width 17 height 27
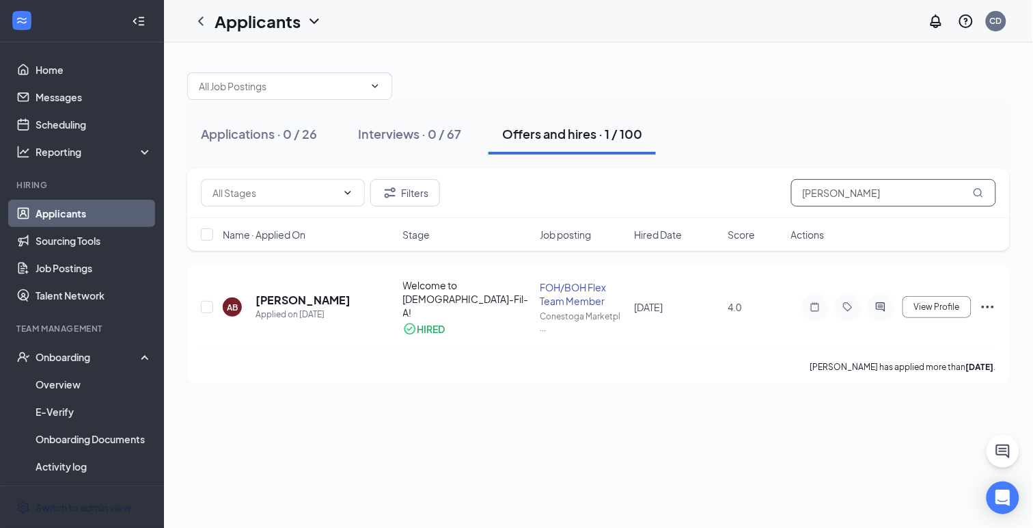
click at [817, 199] on input "[PERSON_NAME]" at bounding box center [893, 192] width 205 height 27
click at [880, 303] on icon "ActiveChat" at bounding box center [880, 306] width 9 height 9
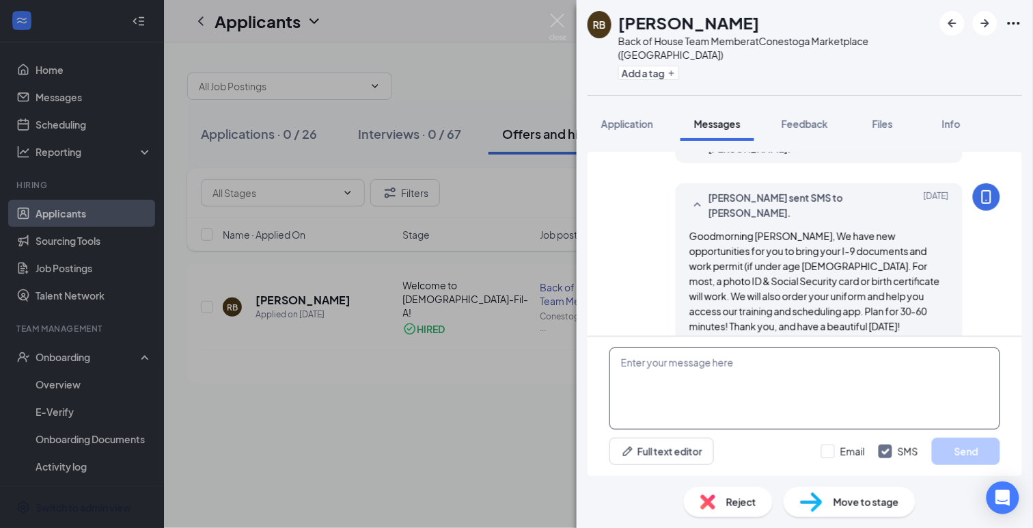
scroll to position [449, 0]
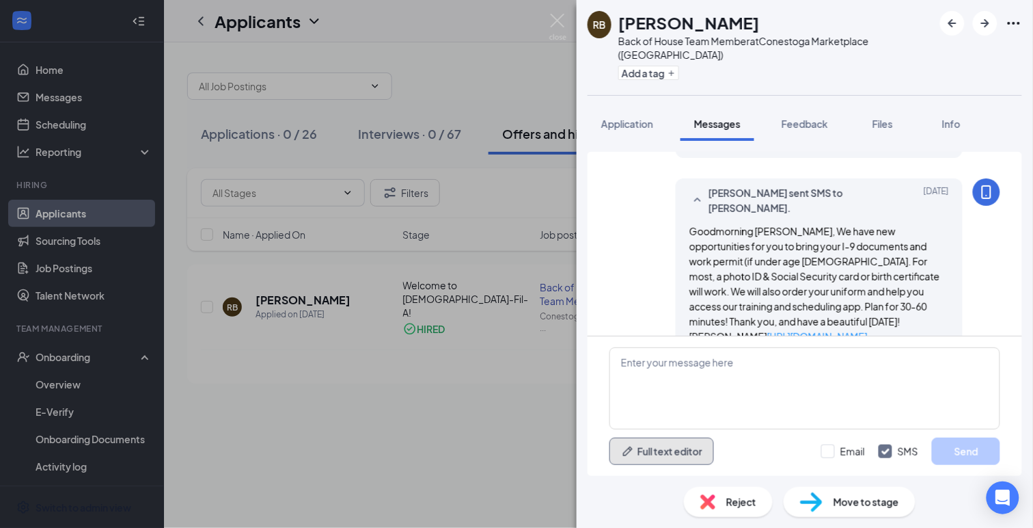
click at [647, 456] on button "Full text editor" at bounding box center [662, 450] width 105 height 27
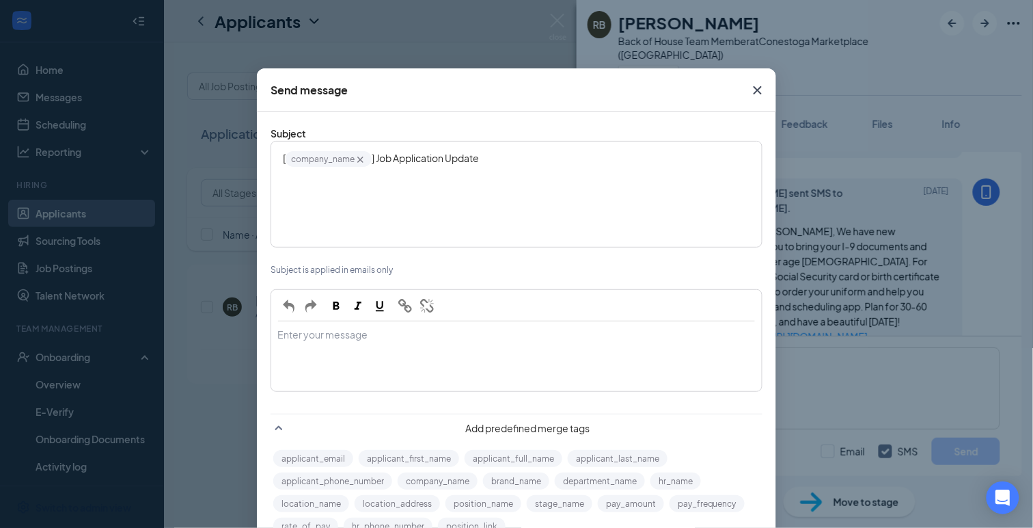
click at [330, 322] on div "Enter your message" at bounding box center [516, 356] width 489 height 68
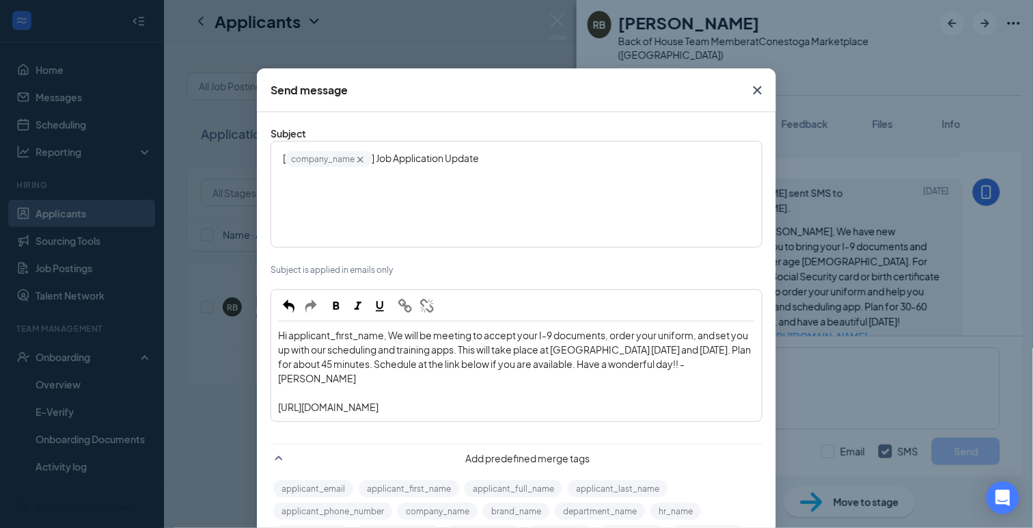
click at [390, 329] on span "Hi applicant_first_name‌‌‌‌, We will be meeting to accept your I-9 documents, o…" at bounding box center [515, 356] width 475 height 55
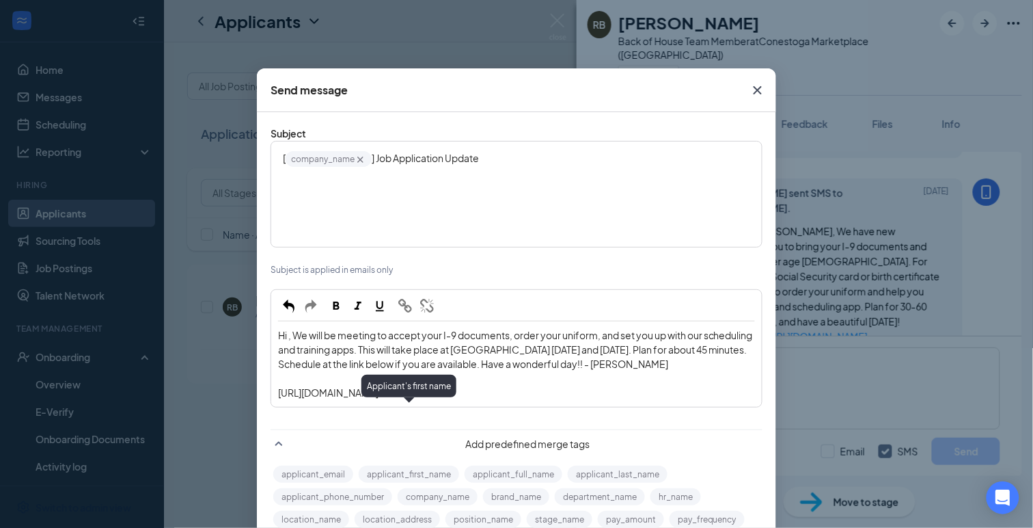
click at [396, 465] on button "applicant_first_name" at bounding box center [409, 473] width 100 height 17
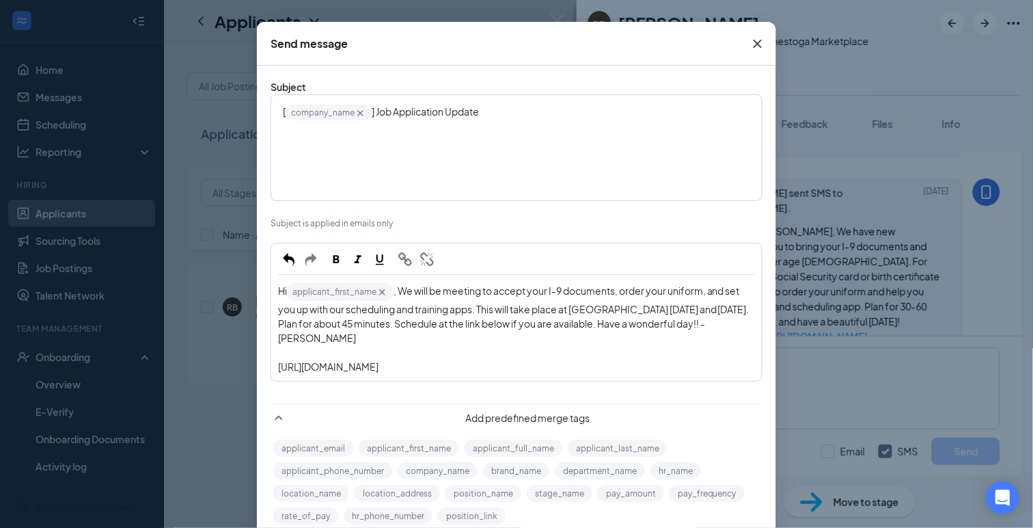
scroll to position [53, 0]
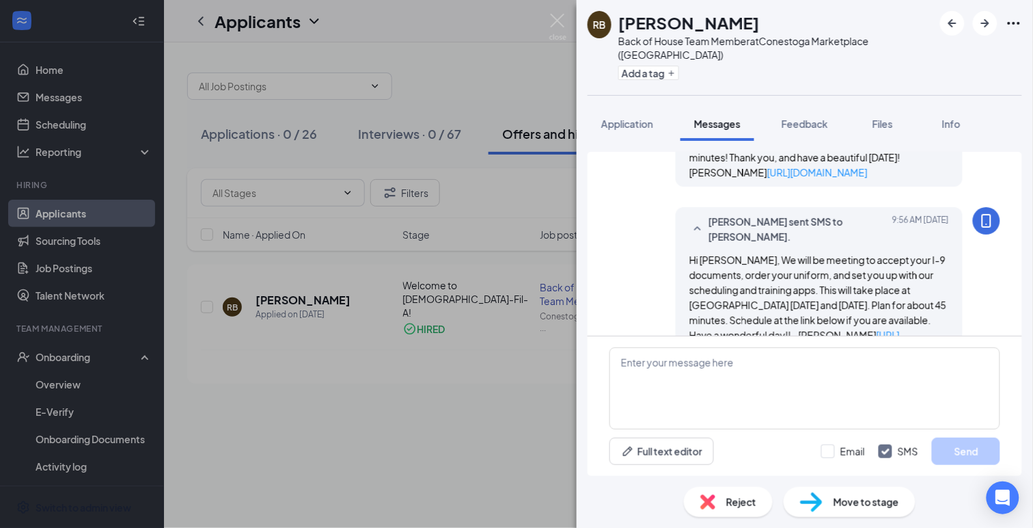
scroll to position [628, 0]
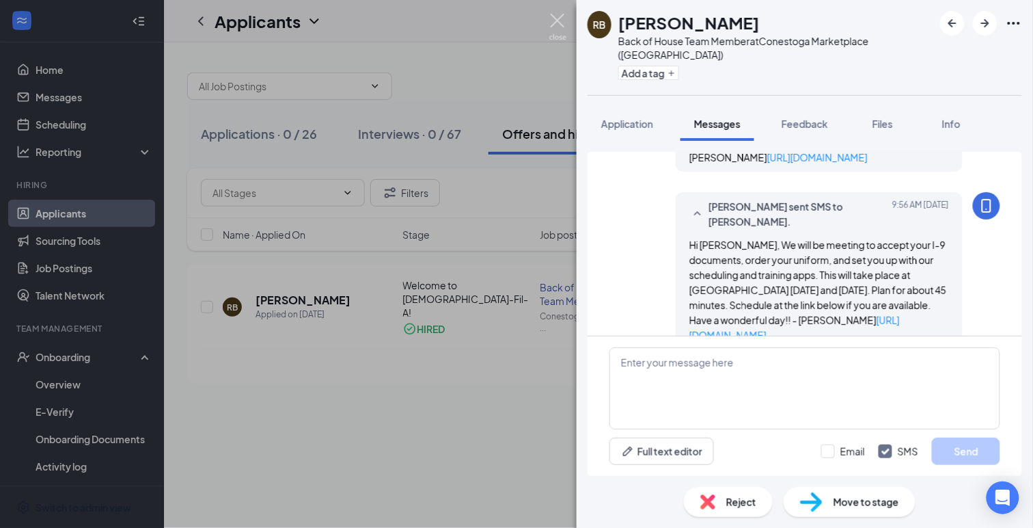
click at [558, 20] on img at bounding box center [557, 27] width 17 height 27
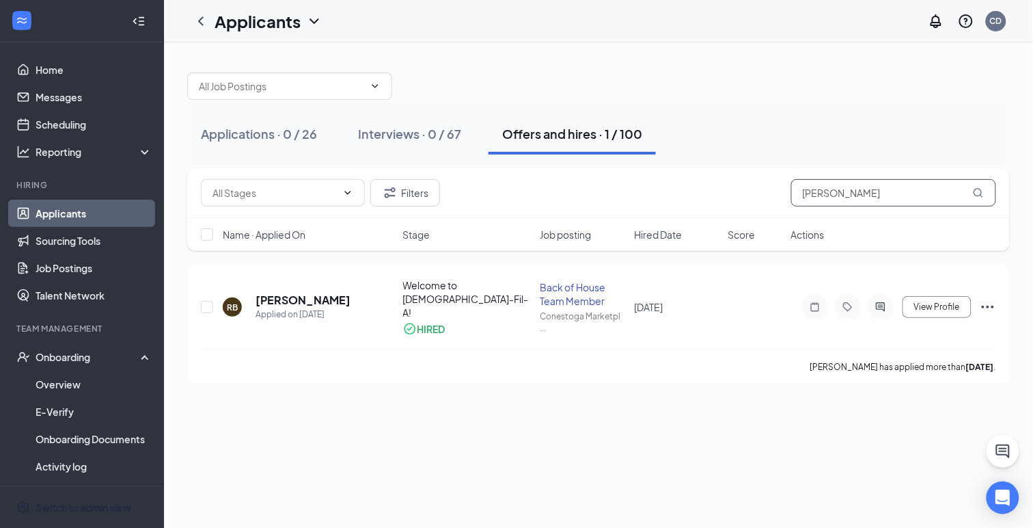
click at [826, 192] on input "[PERSON_NAME]" at bounding box center [893, 192] width 205 height 27
click at [882, 308] on icon "ActiveChat" at bounding box center [881, 306] width 16 height 11
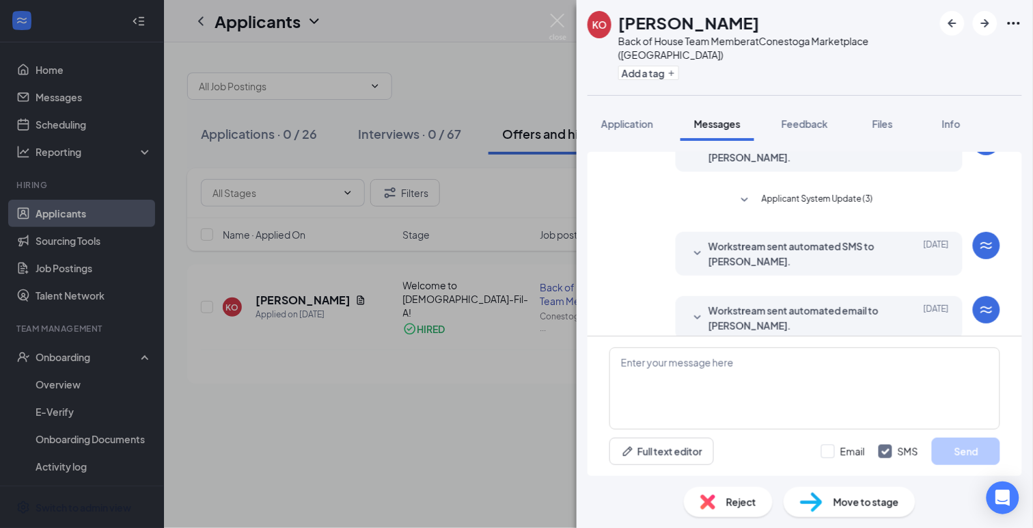
scroll to position [334, 0]
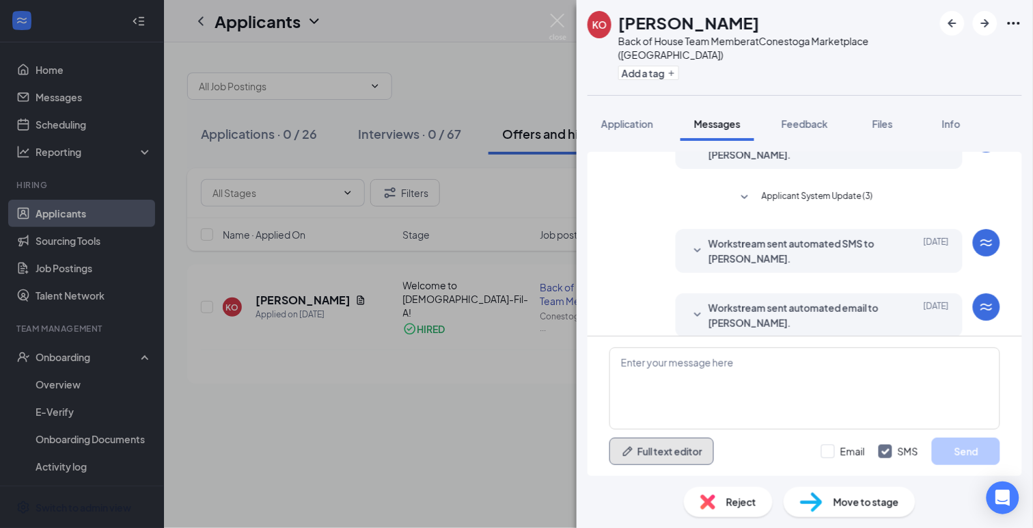
click at [648, 457] on button "Full text editor" at bounding box center [662, 450] width 105 height 27
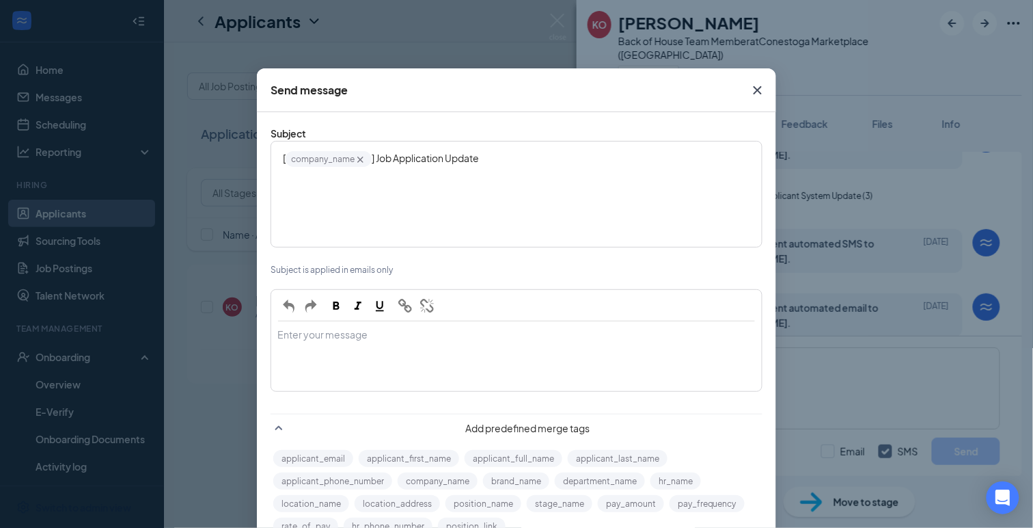
click at [301, 328] on div "Enter your message" at bounding box center [516, 335] width 477 height 14
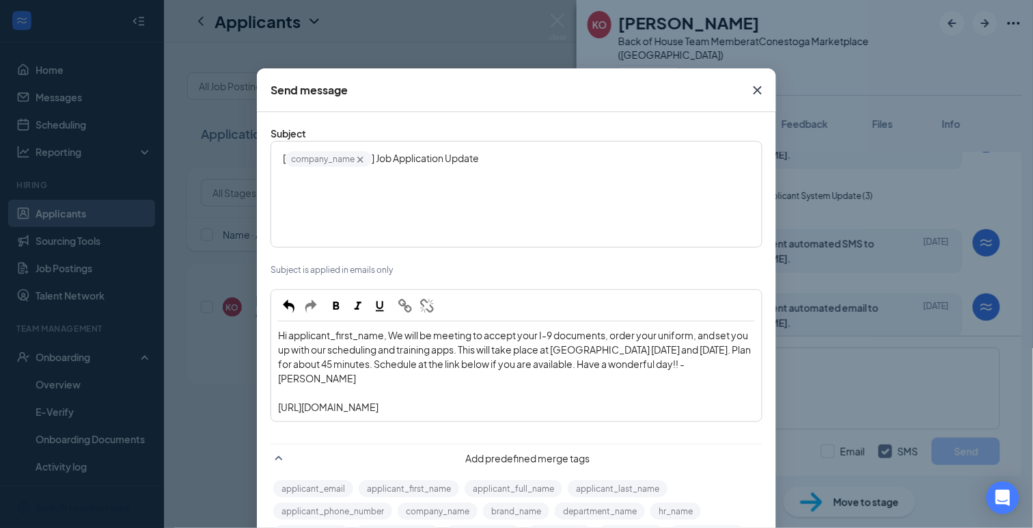
click at [392, 329] on span "Hi applicant_first_name‌‌‌‌, We will be meeting to accept your I-9 documents, o…" at bounding box center [515, 356] width 475 height 55
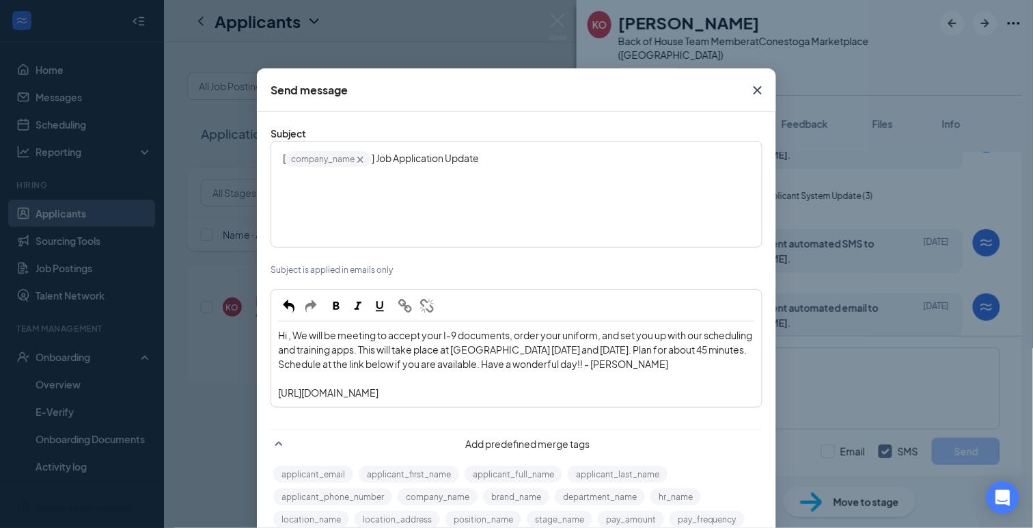
drag, startPoint x: 504, startPoint y: 286, endPoint x: 281, endPoint y: 221, distance: 231.9
click at [281, 322] on div "Hi , We will be meeting to accept your I-9 documents, order your uniform, and s…" at bounding box center [516, 364] width 489 height 84
copy div "Hi , We will be meeting to accept your I-9 documents, order your uniform, and s…"
click at [293, 329] on span "Hi , We will be meeting to accept your I-9 documents, order your uniform, and s…" at bounding box center [516, 349] width 476 height 41
click at [413, 465] on button "applicant_first_name" at bounding box center [409, 473] width 100 height 17
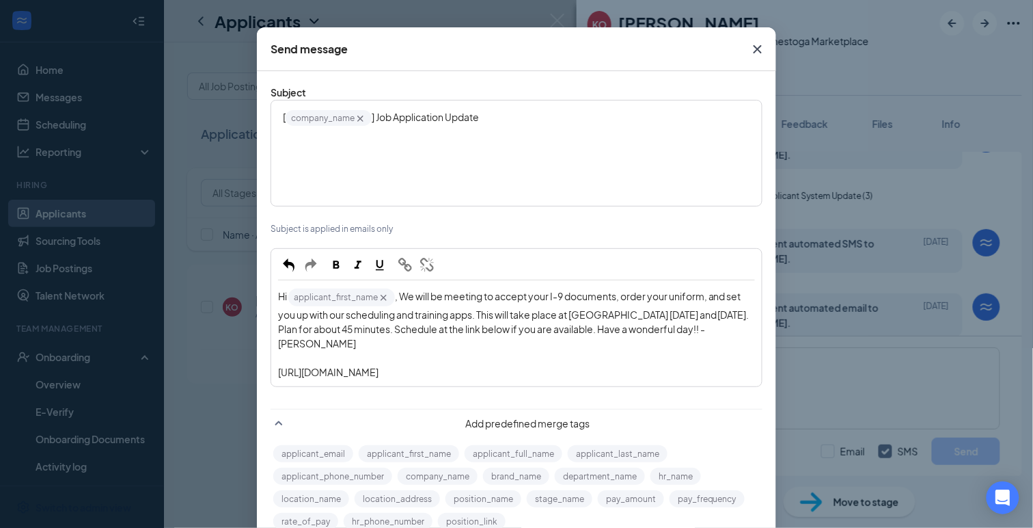
scroll to position [53, 0]
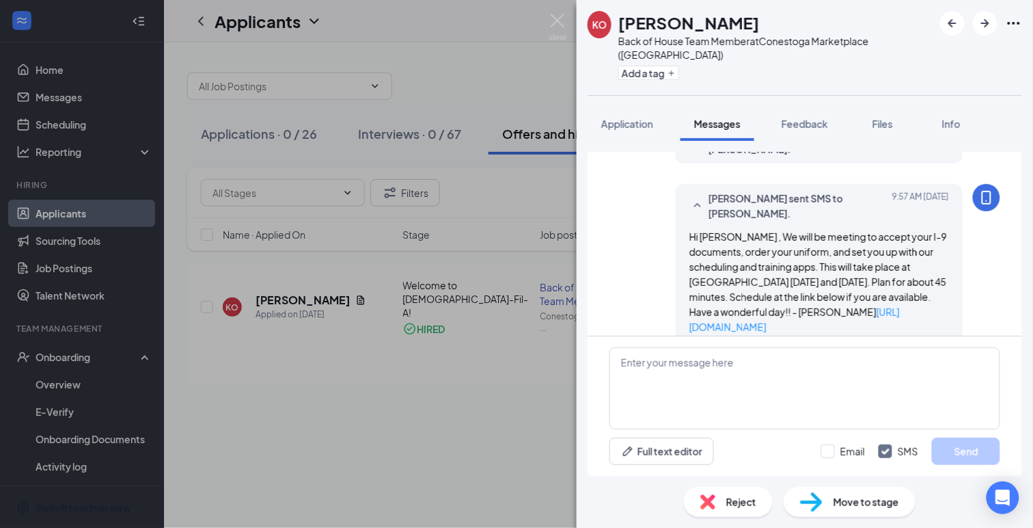
scroll to position [527, 0]
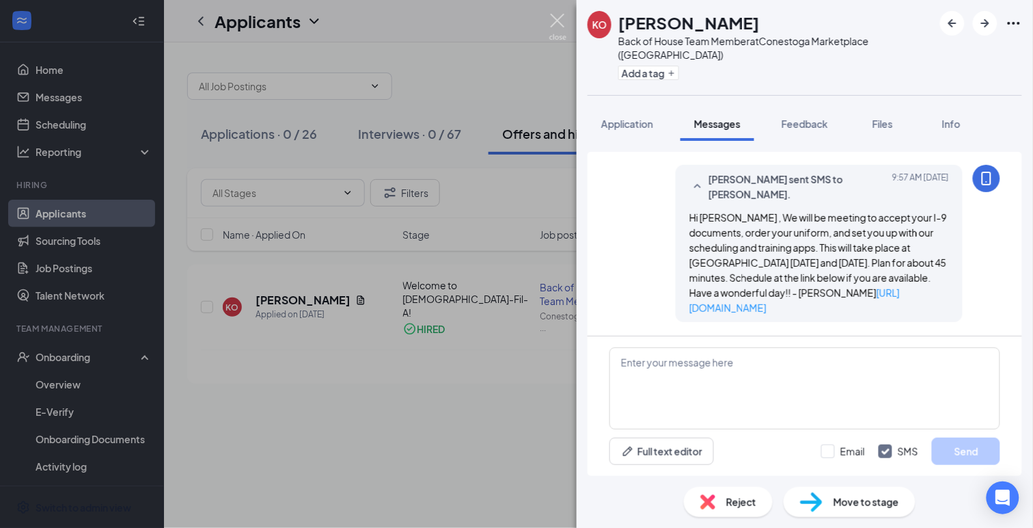
click at [556, 23] on img at bounding box center [557, 27] width 17 height 27
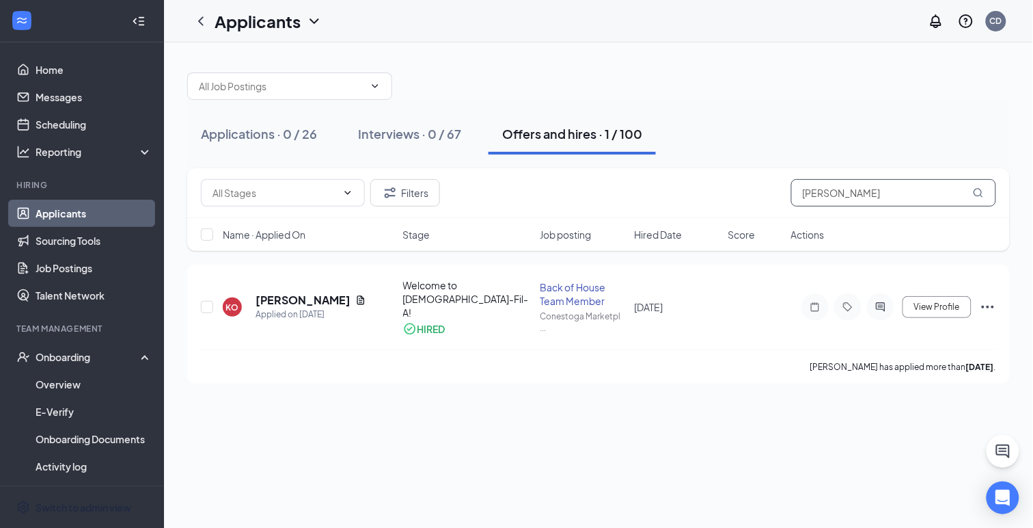
click at [825, 197] on input "[PERSON_NAME]" at bounding box center [893, 192] width 205 height 27
click at [884, 305] on icon "ActiveChat" at bounding box center [881, 306] width 16 height 11
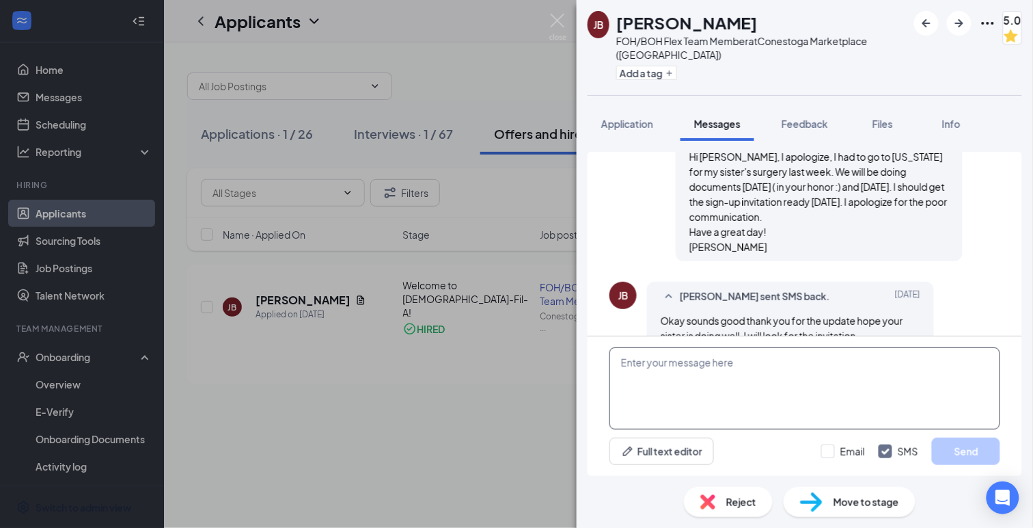
scroll to position [815, 0]
click at [636, 450] on button "Full text editor" at bounding box center [662, 450] width 105 height 27
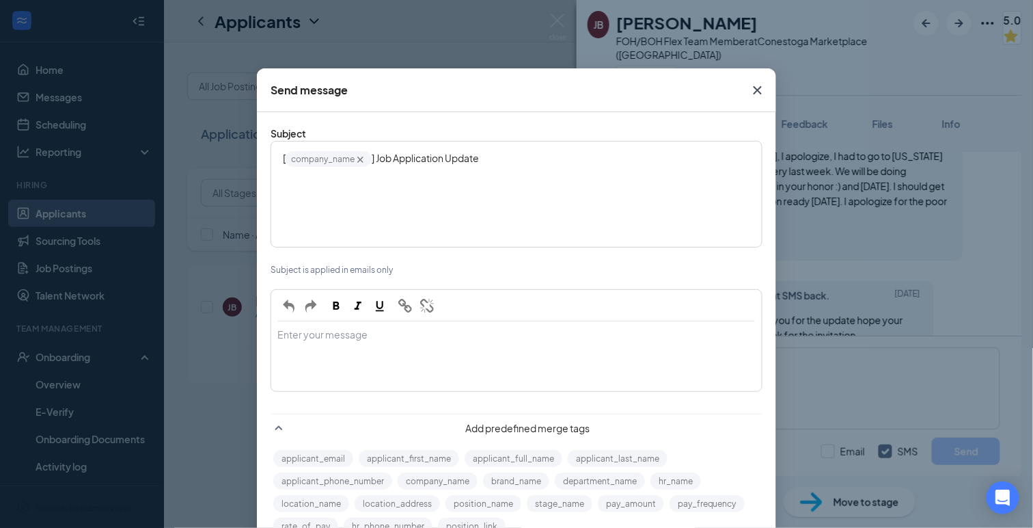
click at [296, 322] on div "Enter your message" at bounding box center [516, 356] width 489 height 68
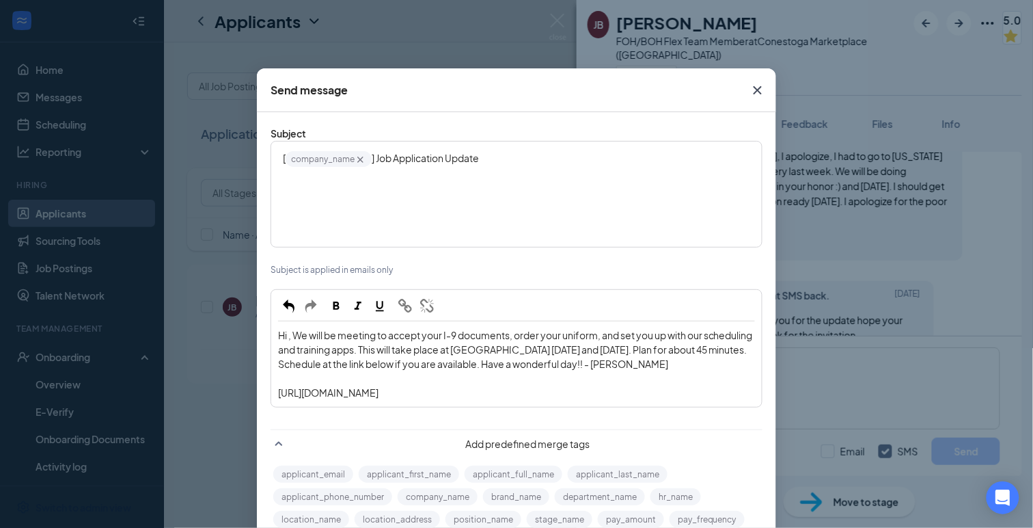
click at [293, 329] on span "Hi , We will be meeting to accept your I-9 documents, order your uniform, and s…" at bounding box center [516, 349] width 476 height 41
click at [409, 465] on button "applicant_first_name" at bounding box center [409, 473] width 100 height 17
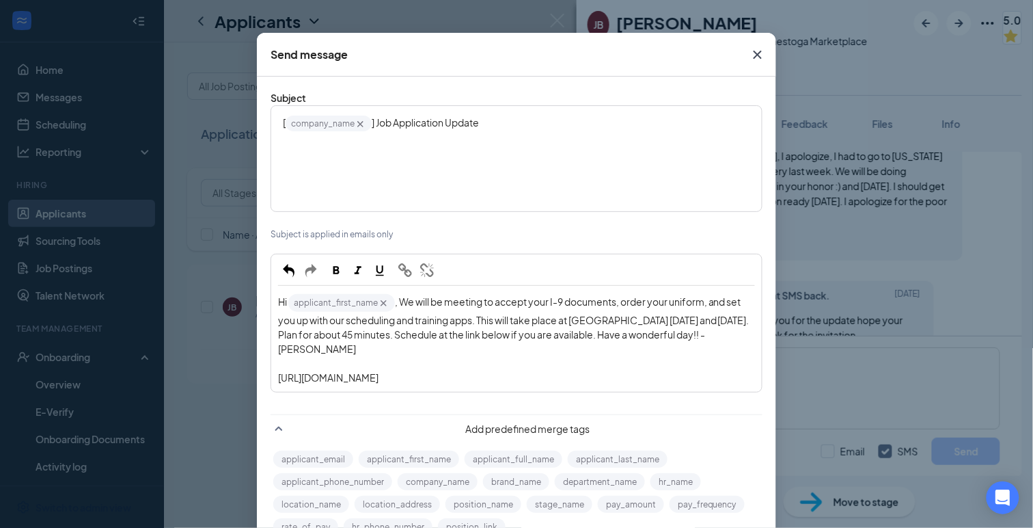
scroll to position [53, 0]
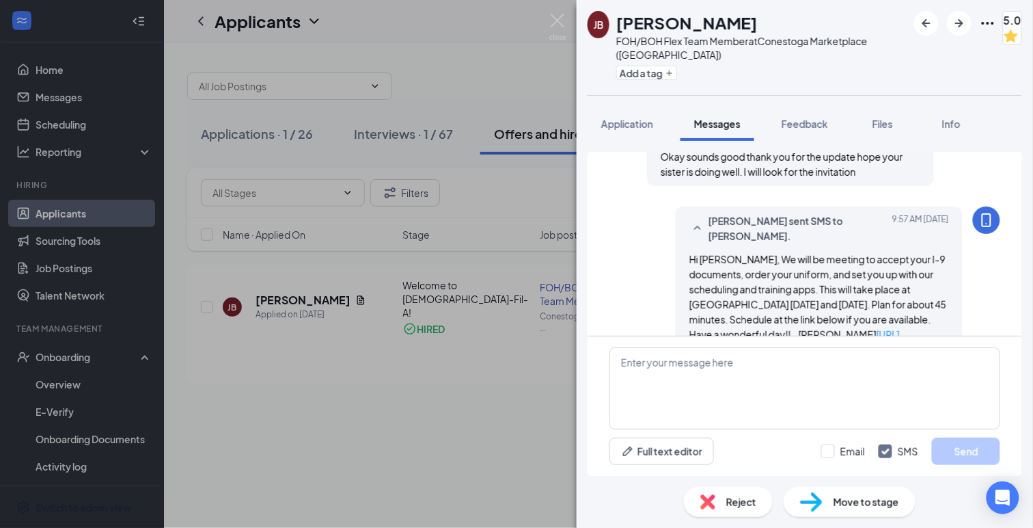
scroll to position [994, 0]
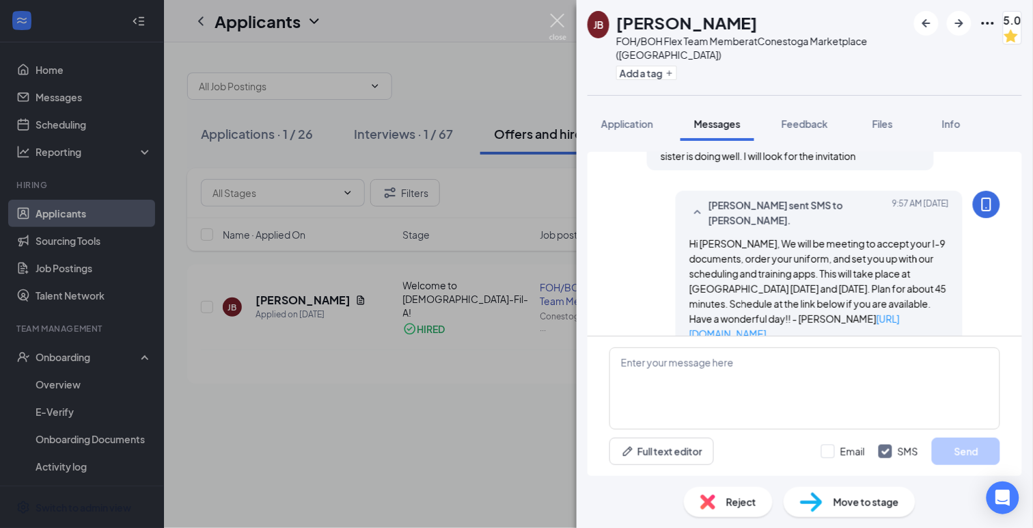
click at [556, 19] on img at bounding box center [557, 27] width 17 height 27
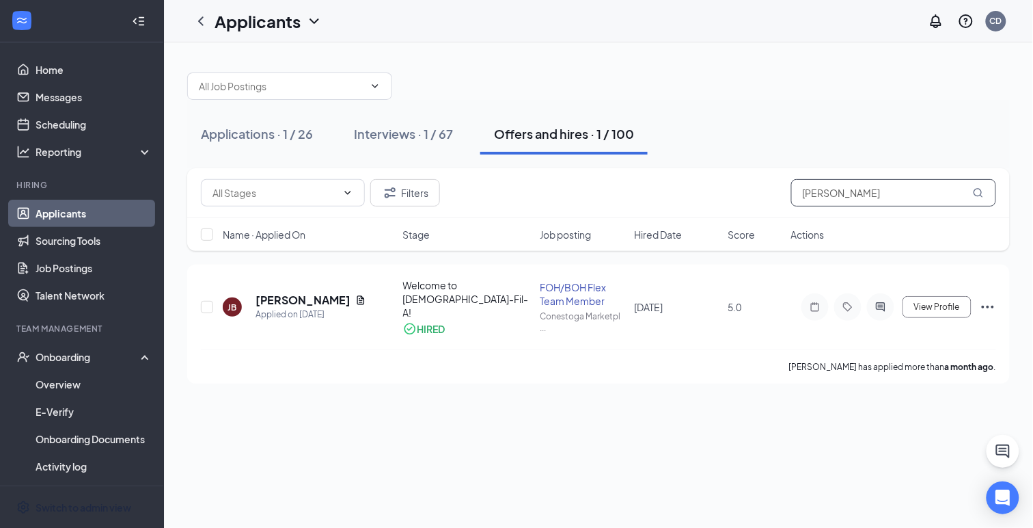
click at [822, 193] on input "[PERSON_NAME]" at bounding box center [893, 192] width 205 height 27
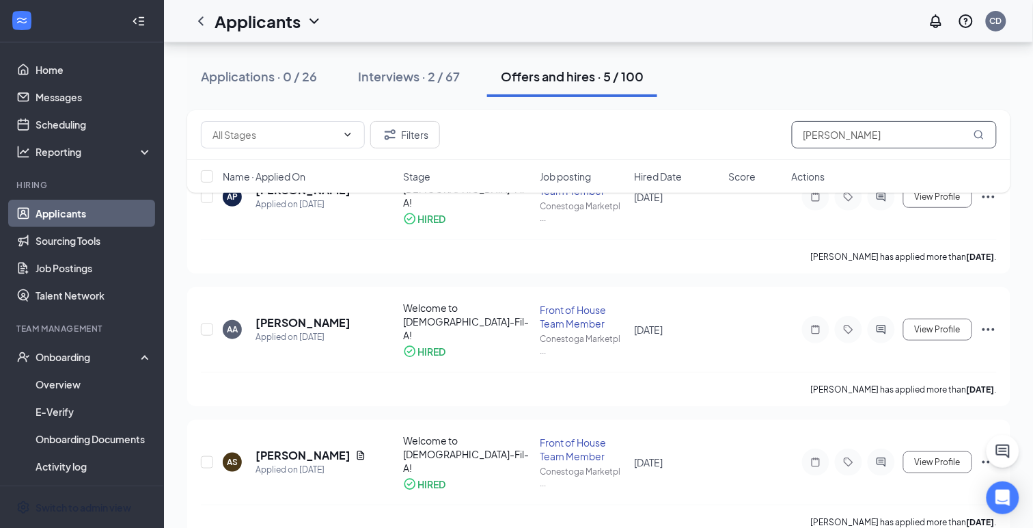
scroll to position [119, 0]
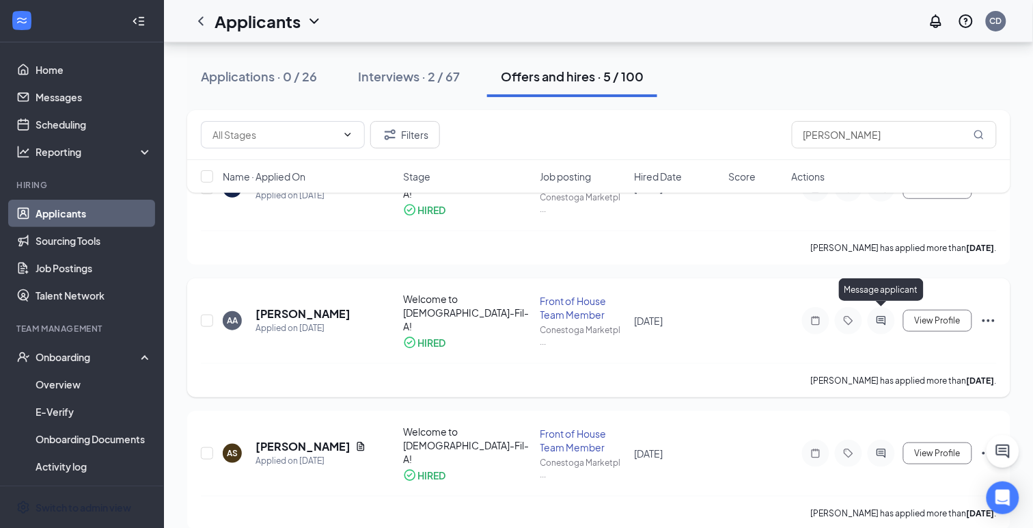
click at [880, 316] on icon "ActiveChat" at bounding box center [881, 320] width 9 height 9
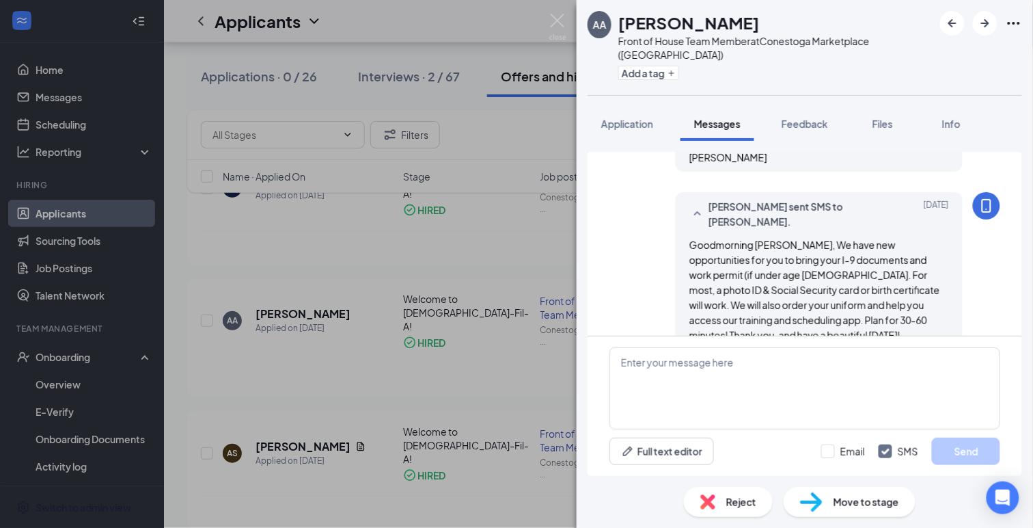
scroll to position [594, 0]
click at [642, 446] on button "Full text editor" at bounding box center [662, 450] width 105 height 27
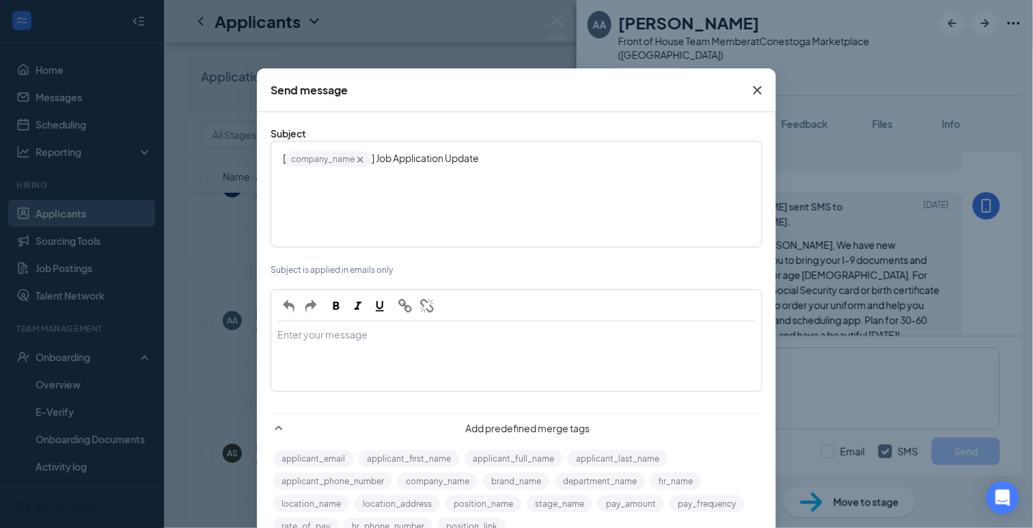
click at [304, 328] on div "Enter your message" at bounding box center [516, 335] width 477 height 14
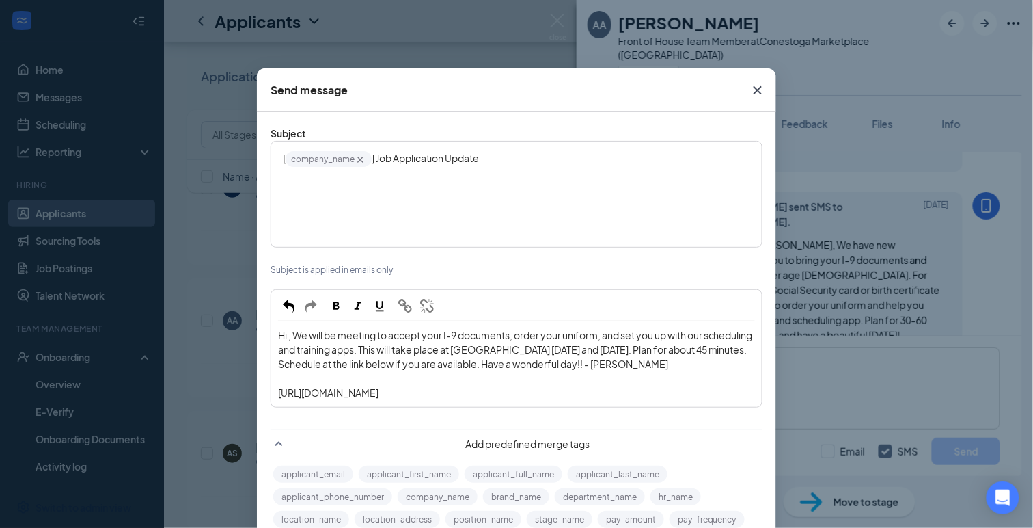
click at [297, 329] on span "Hi , We will be meeting to accept your I-9 documents, order your uniform, and s…" at bounding box center [516, 349] width 476 height 41
click at [406, 465] on button "applicant_first_name" at bounding box center [409, 473] width 100 height 17
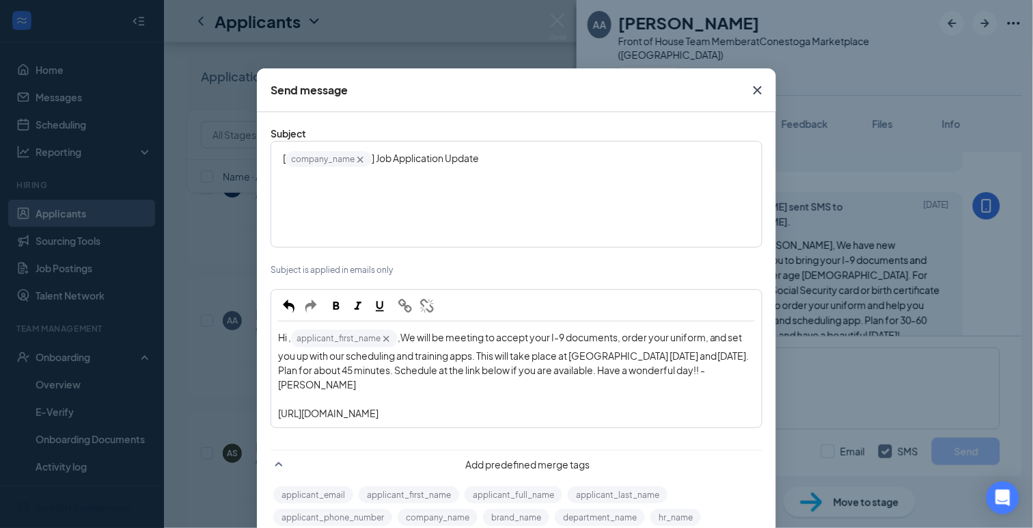
scroll to position [53, 0]
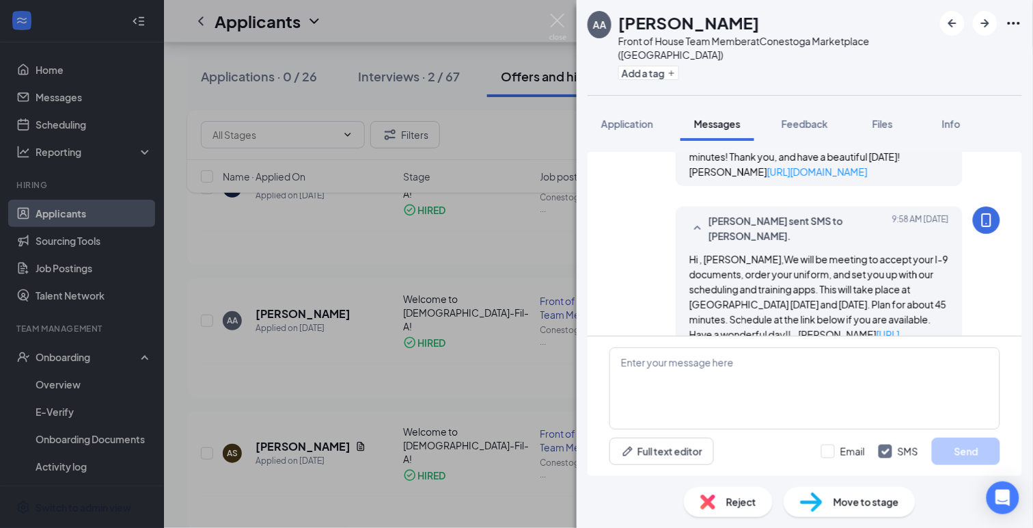
scroll to position [773, 0]
click at [556, 20] on img at bounding box center [557, 27] width 17 height 27
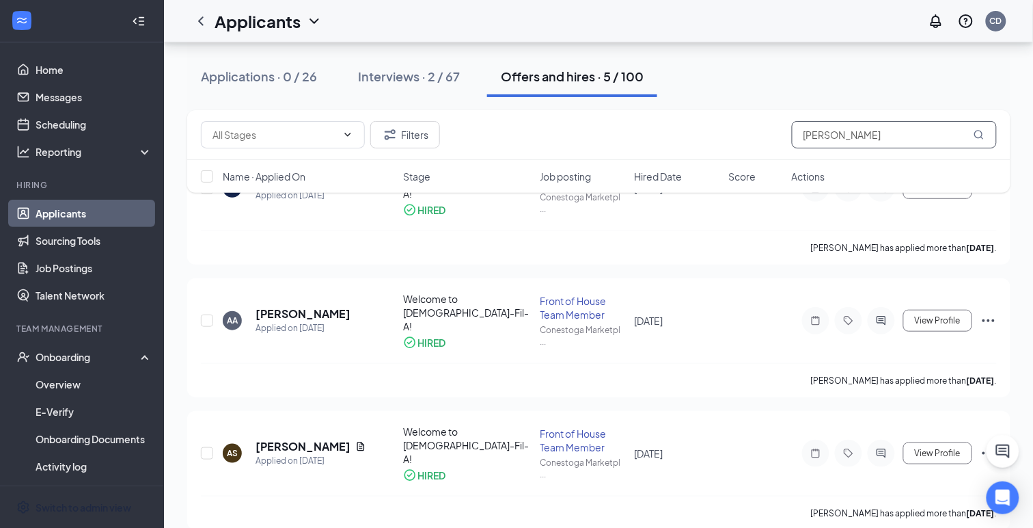
click at [817, 135] on input "[PERSON_NAME]" at bounding box center [894, 134] width 205 height 27
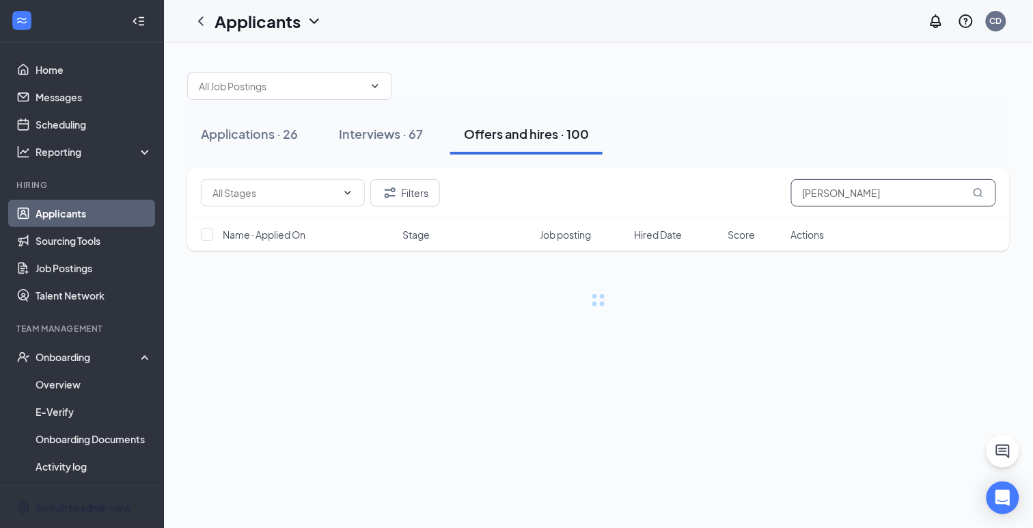
type input "[PERSON_NAME]"
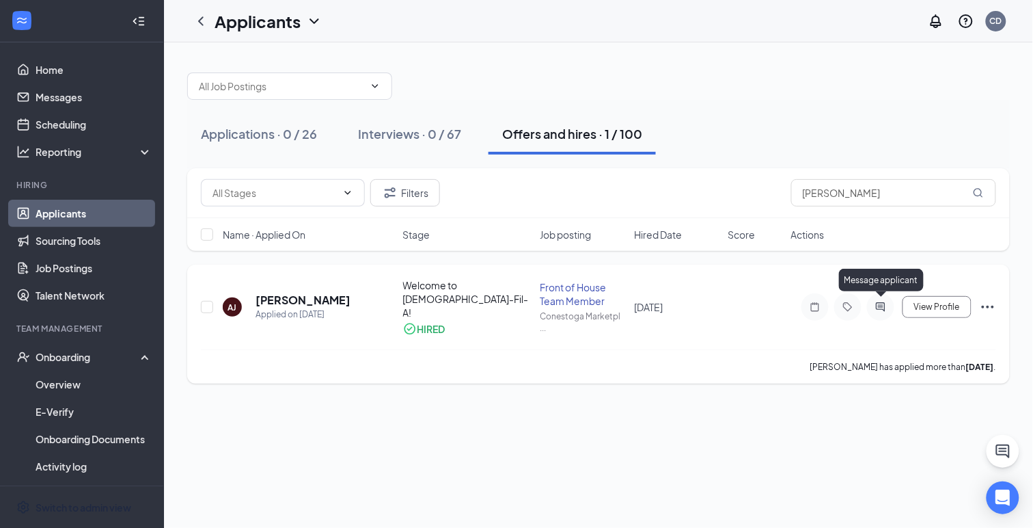
click at [887, 303] on icon "ActiveChat" at bounding box center [881, 306] width 16 height 11
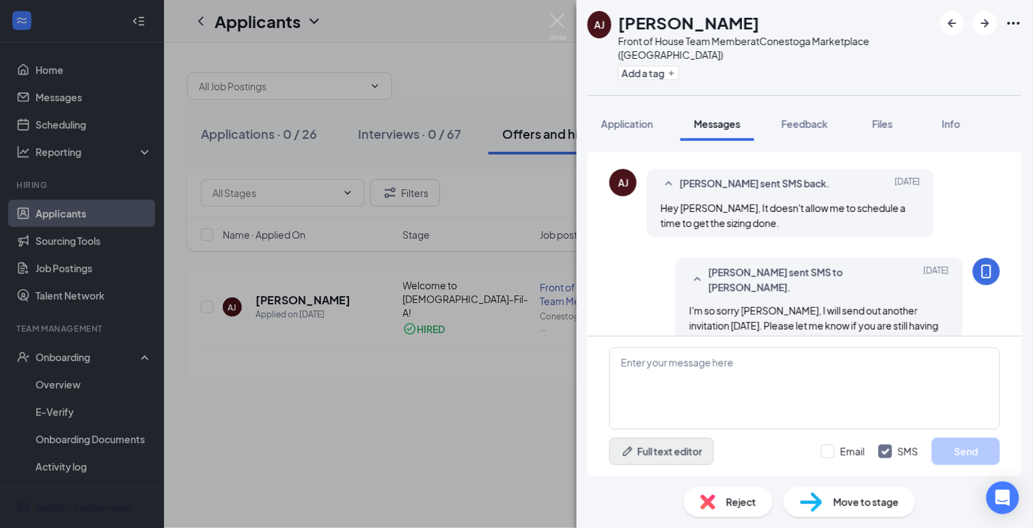
scroll to position [543, 0]
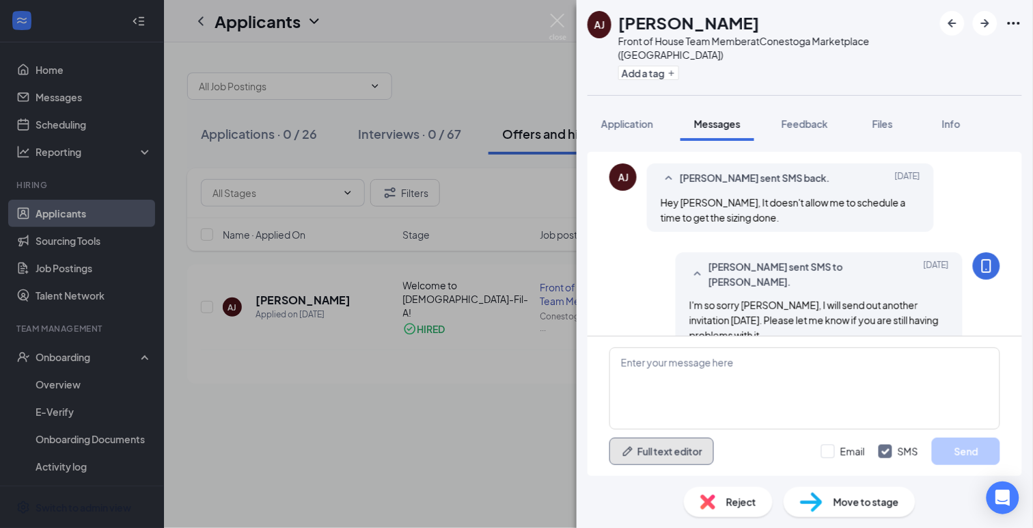
click at [664, 451] on button "Full text editor" at bounding box center [662, 450] width 105 height 27
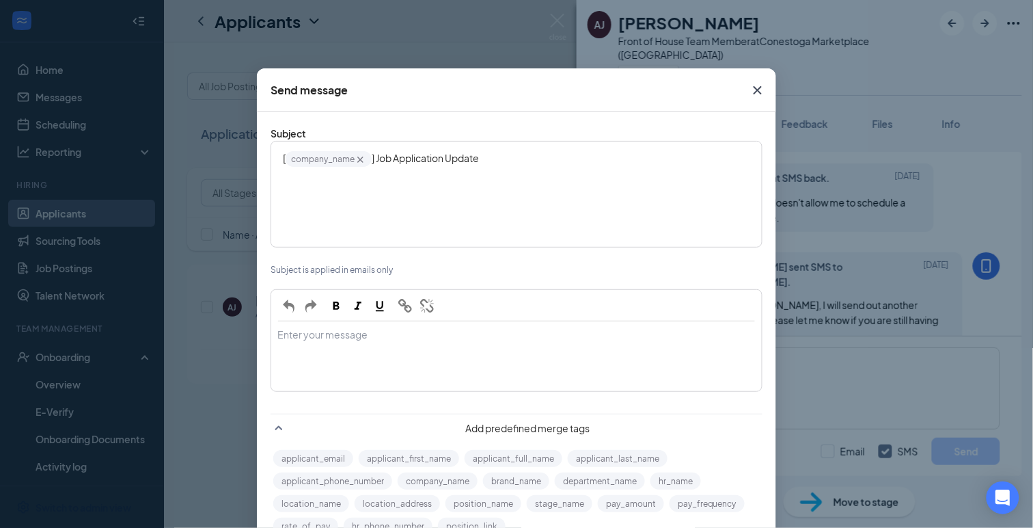
click at [299, 328] on div "Enter your message" at bounding box center [516, 335] width 477 height 14
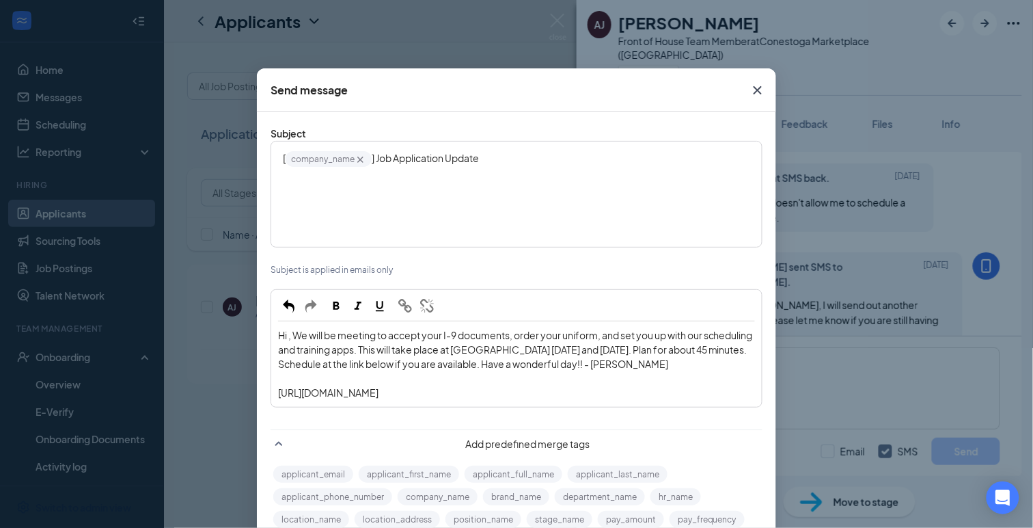
click at [293, 329] on span "Hi , We will be meeting to accept your I-9 documents, order your uniform, and s…" at bounding box center [516, 349] width 476 height 41
click at [390, 465] on button "applicant_first_name" at bounding box center [409, 473] width 100 height 17
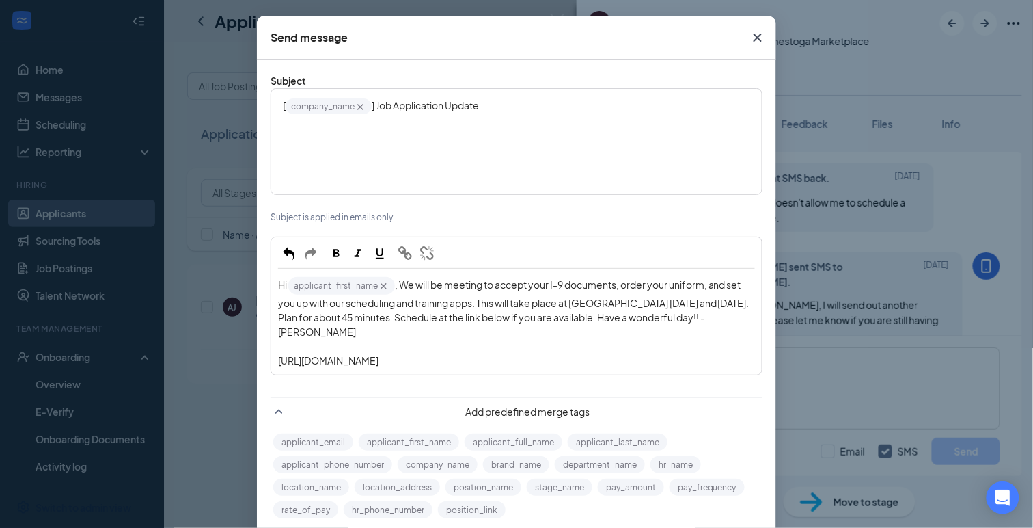
scroll to position [52, 0]
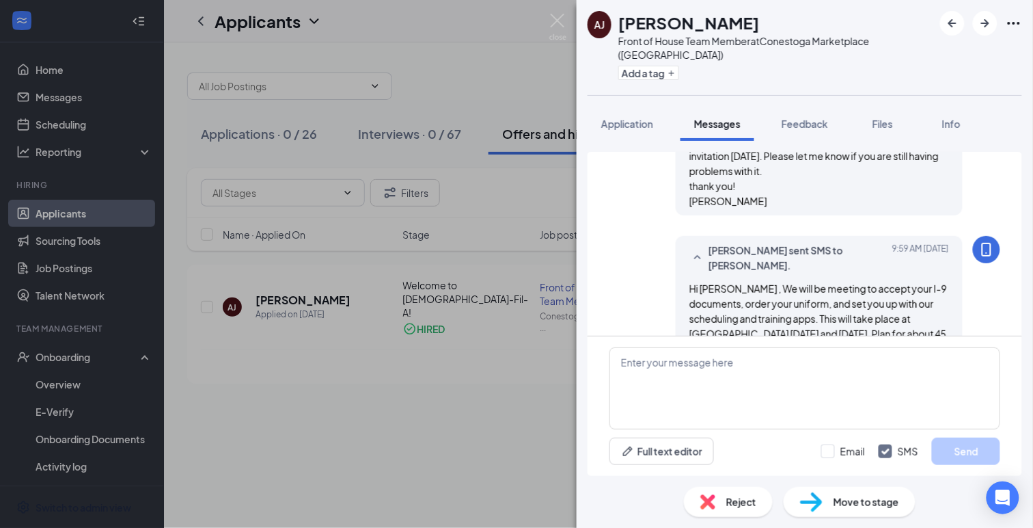
scroll to position [722, 0]
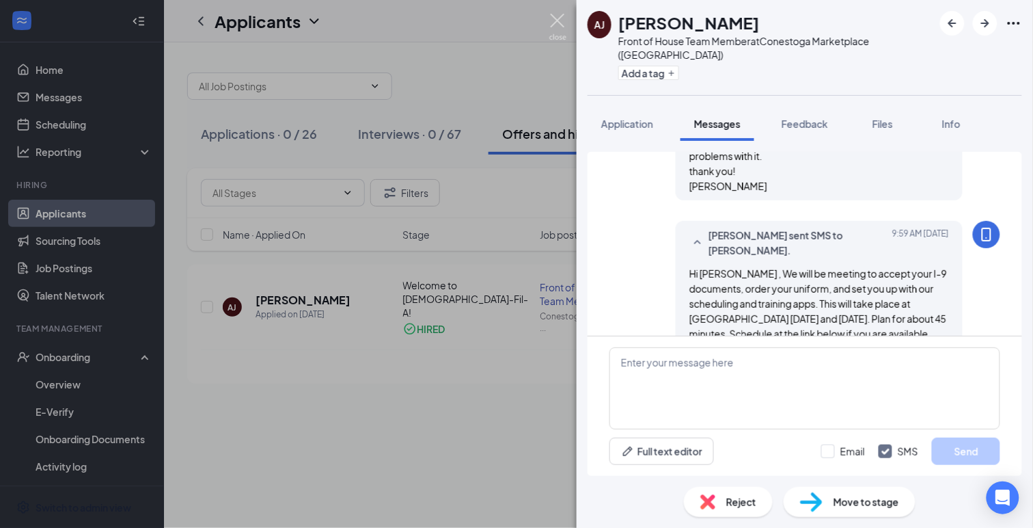
click at [558, 21] on img at bounding box center [557, 27] width 17 height 27
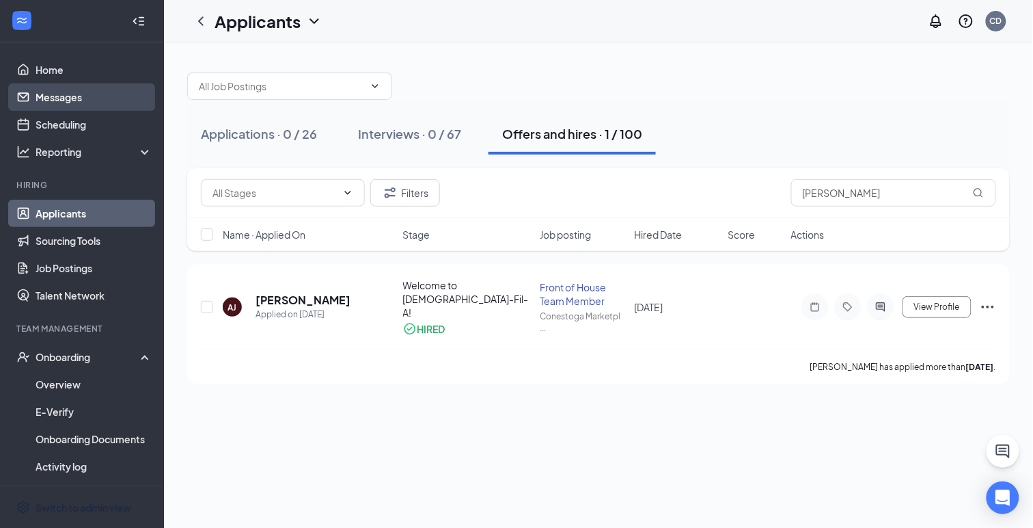
click at [47, 95] on link "Messages" at bounding box center [94, 96] width 117 height 27
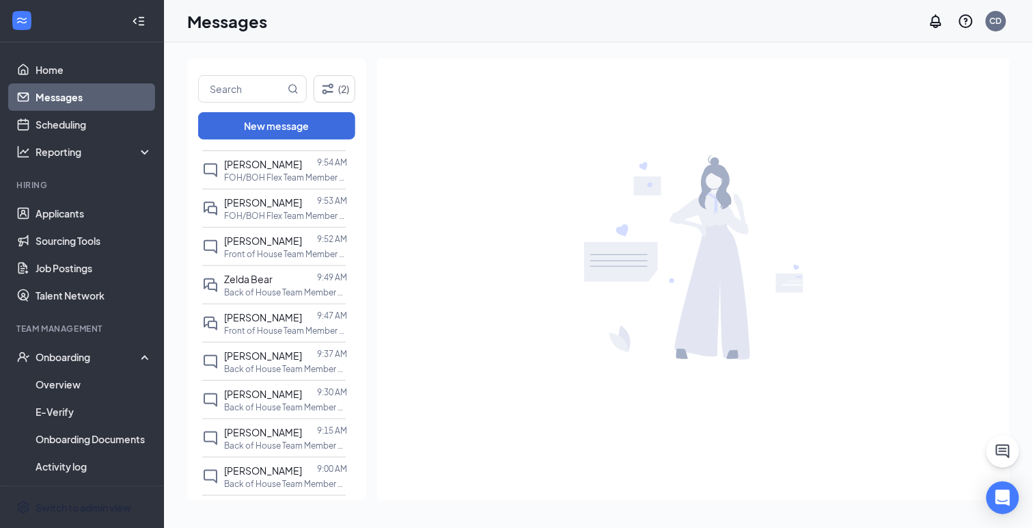
scroll to position [267, 0]
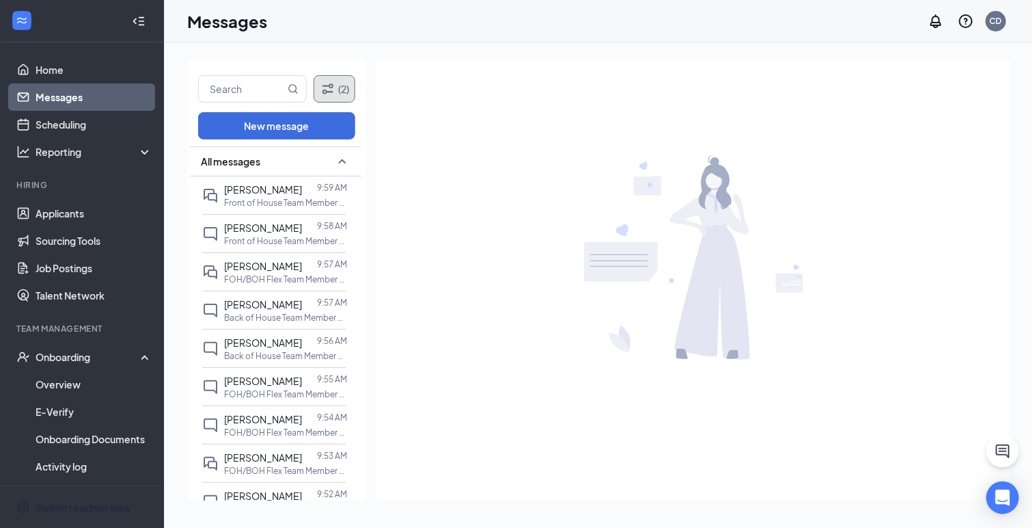
click at [331, 89] on icon "Filter" at bounding box center [328, 89] width 16 height 16
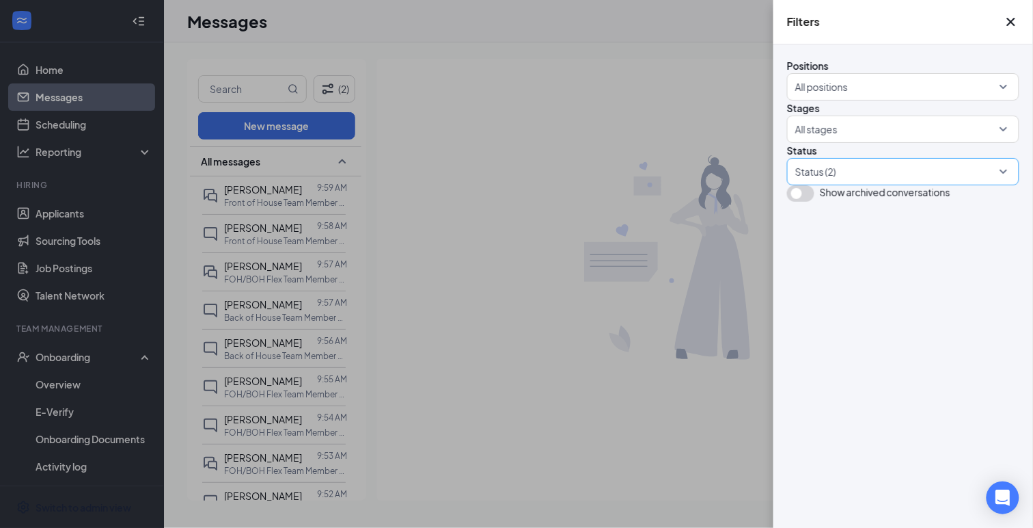
click at [838, 182] on div at bounding box center [897, 172] width 212 height 22
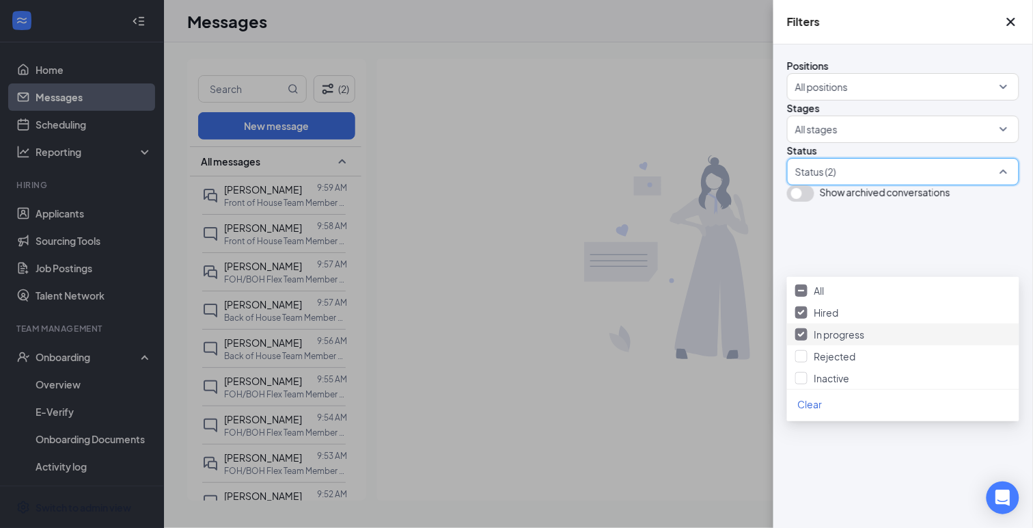
click at [612, 265] on div "Filters Positions All positions Stages All stages Status Status (2) Show archiv…" at bounding box center [516, 264] width 1033 height 528
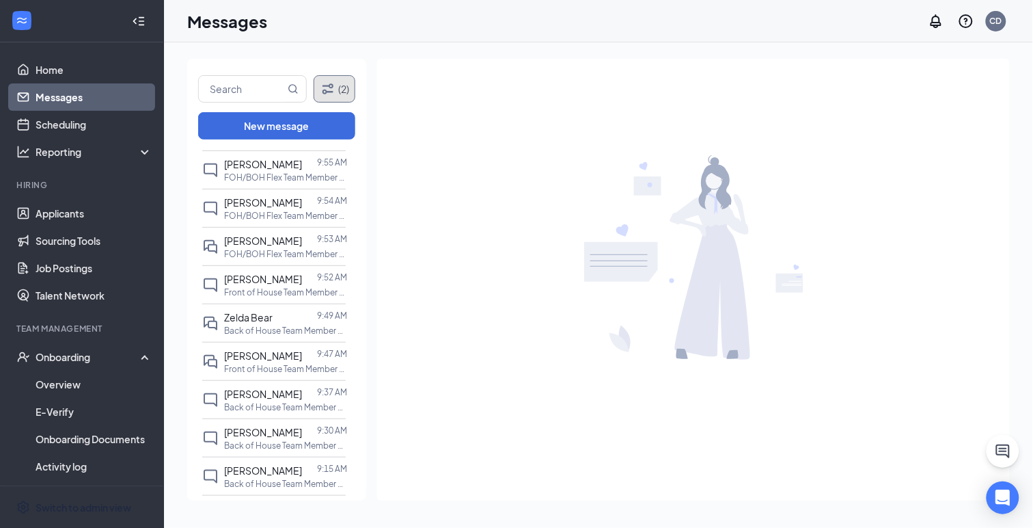
scroll to position [0, 0]
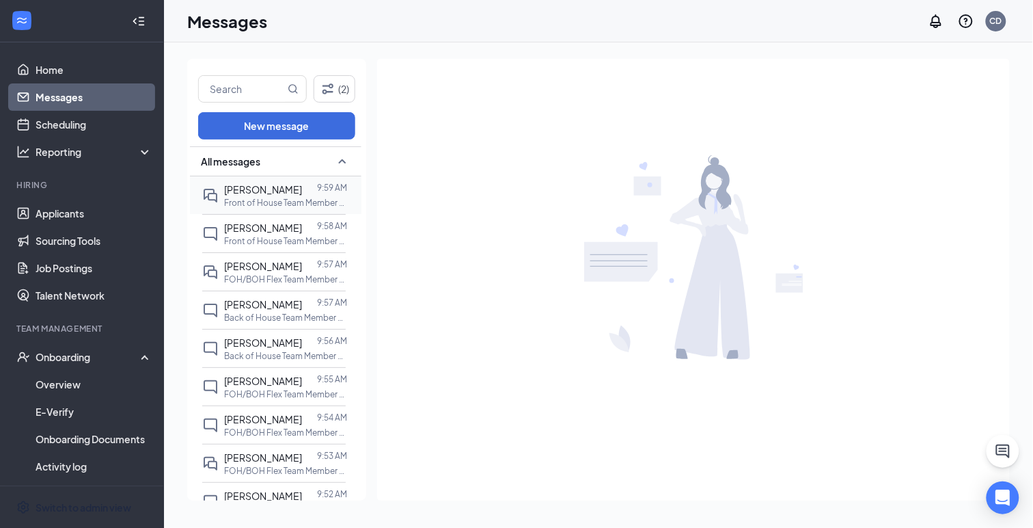
click at [260, 192] on span "[PERSON_NAME]" at bounding box center [263, 189] width 78 height 12
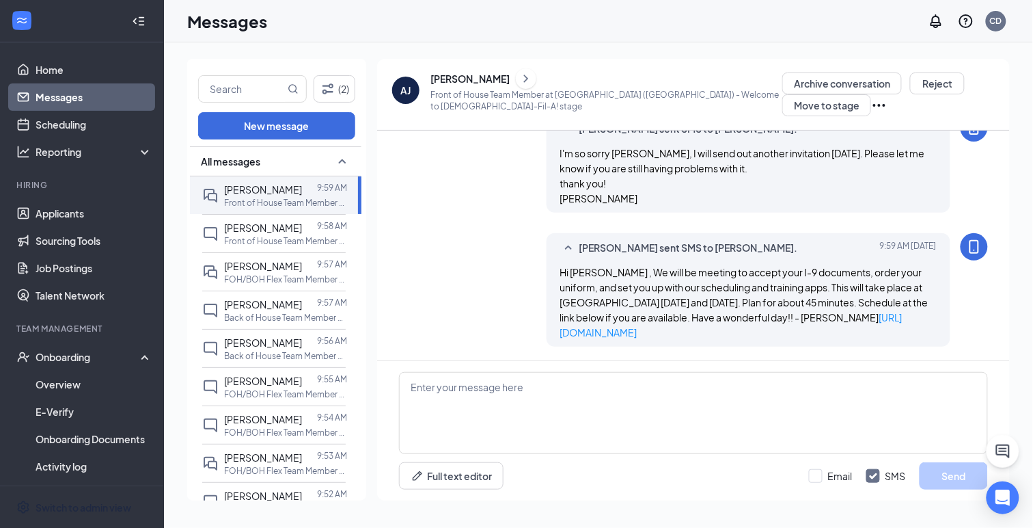
scroll to position [526, 0]
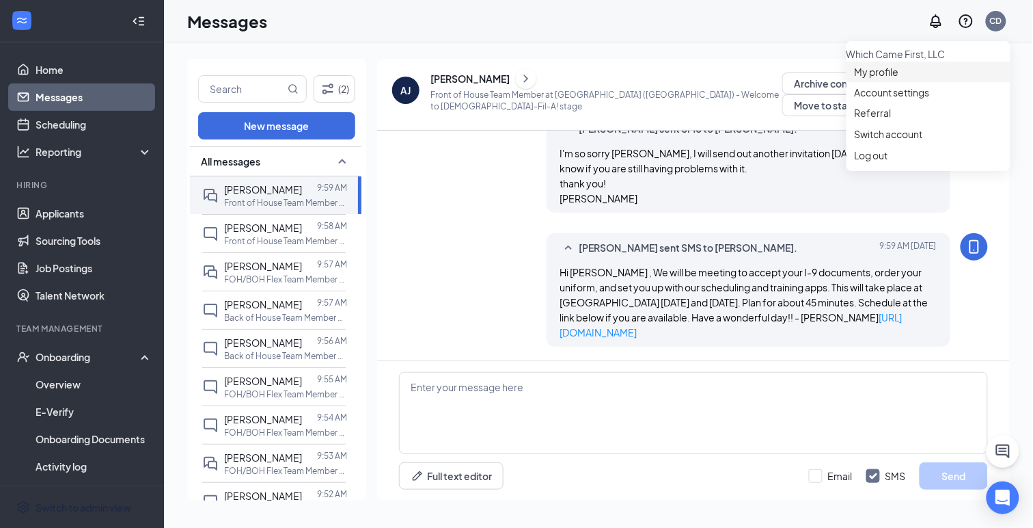
click at [866, 79] on link "My profile" at bounding box center [929, 72] width 148 height 14
